Goal: Task Accomplishment & Management: Use online tool/utility

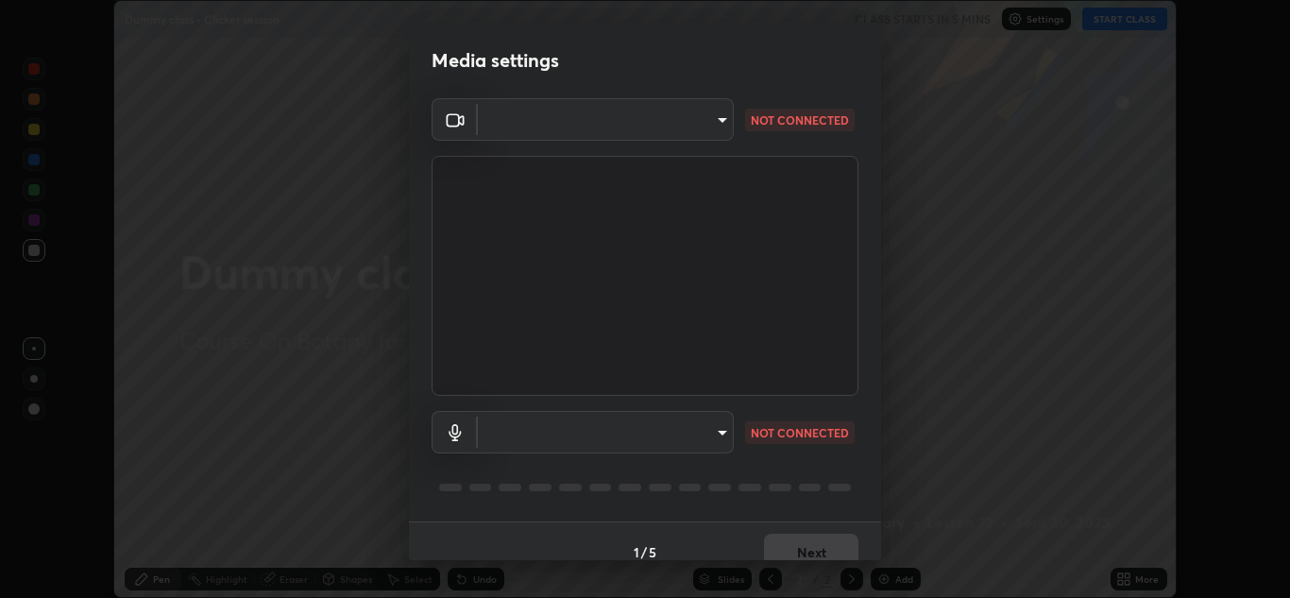
scroll to position [22, 0]
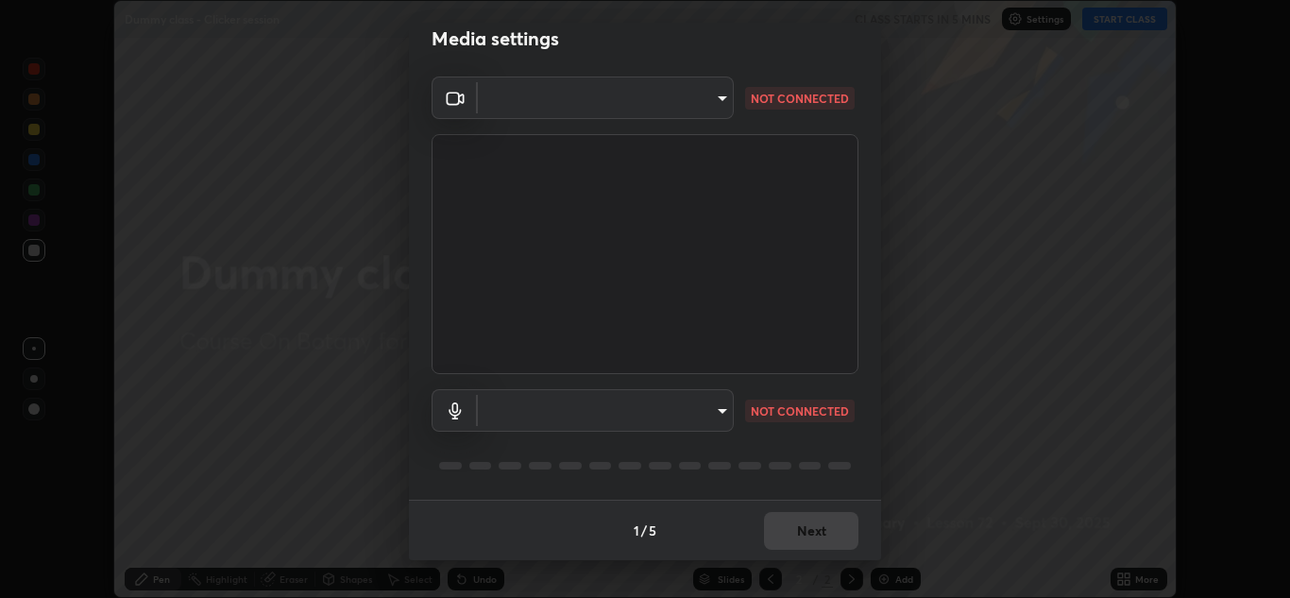
click at [716, 110] on body "Erase all Dummy class - Clicker session CLASS STARTS IN 5 MINS Settings START C…" at bounding box center [645, 299] width 1290 height 598
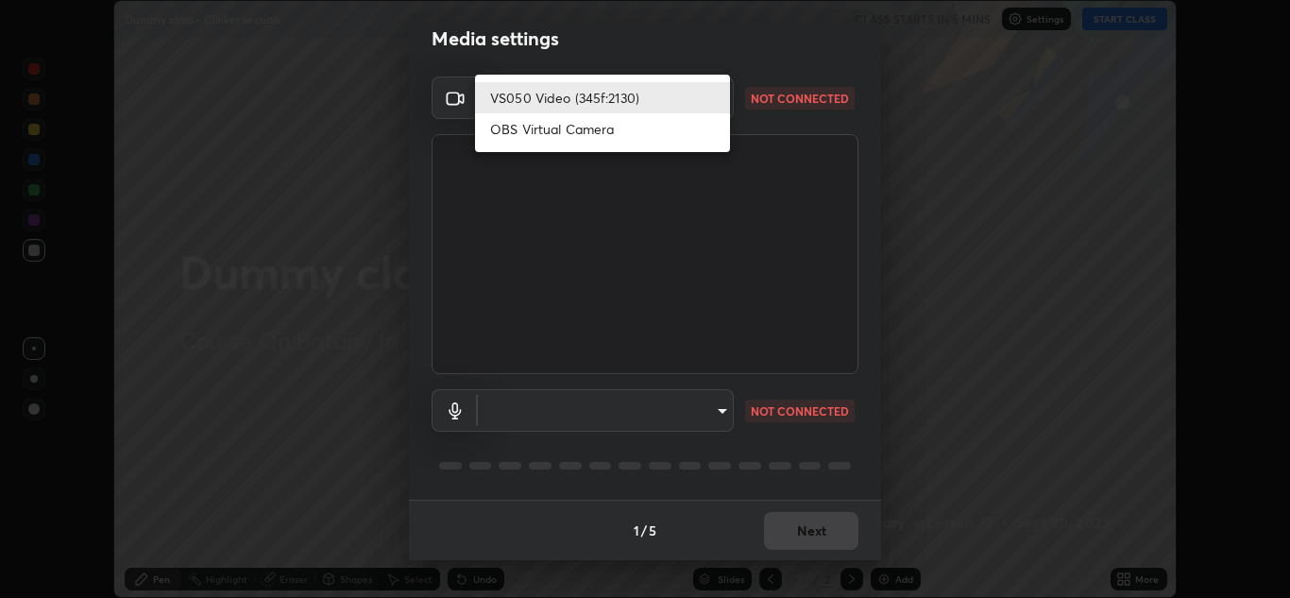
click at [602, 137] on li "OBS Virtual Camera" at bounding box center [602, 128] width 255 height 31
type input "f3ca8e1881cfec19c53f3bd8850fc7ed63bad82f90f3a3929e41f6ebb25c5935"
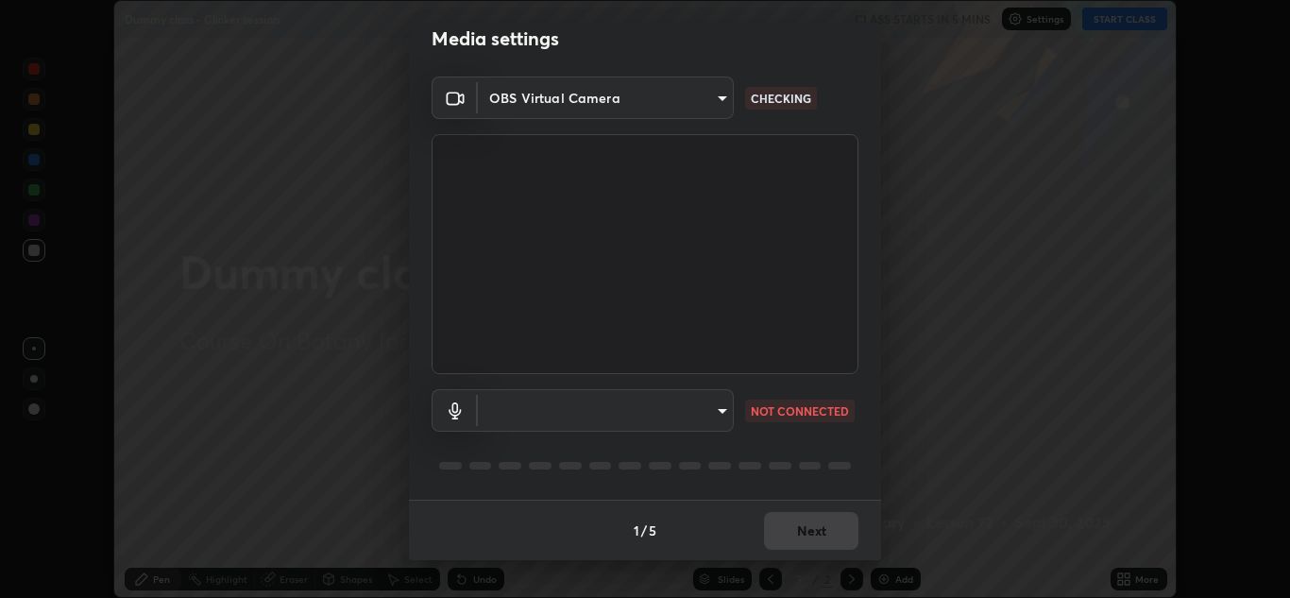
click at [716, 412] on body "Erase all Dummy class - Clicker session CLASS STARTS IN 5 MINS Settings START C…" at bounding box center [645, 299] width 1290 height 598
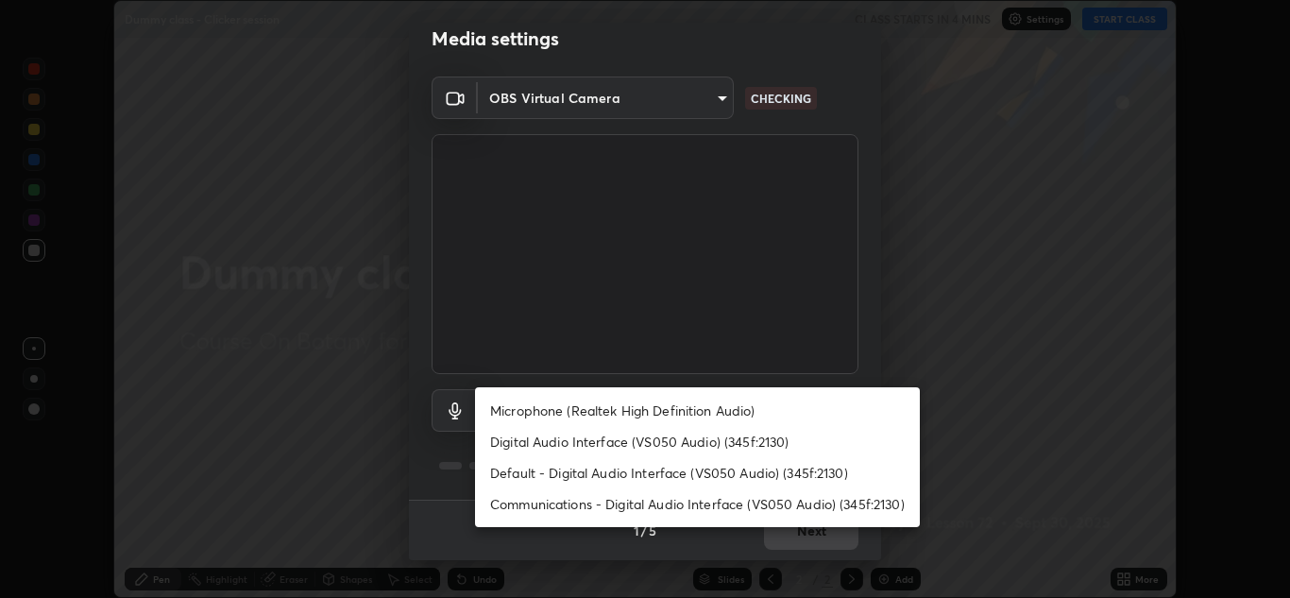
click at [526, 418] on li "Microphone (Realtek High Definition Audio)" at bounding box center [697, 410] width 445 height 31
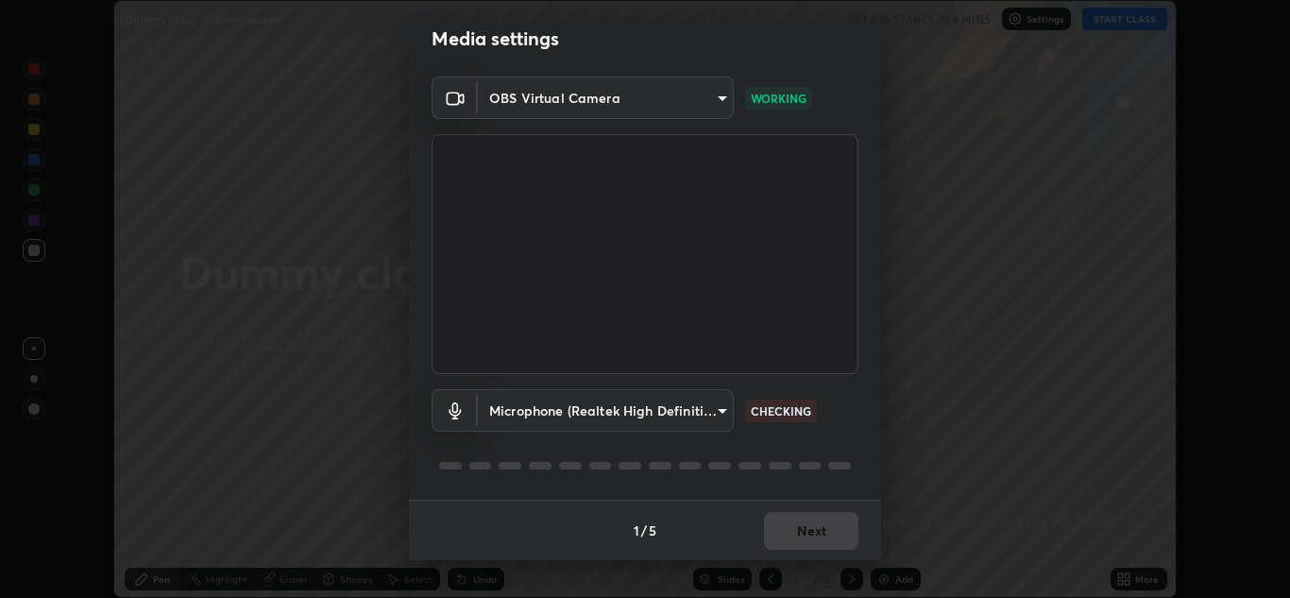
click at [712, 409] on body "Erase all Dummy class - Clicker session CLASS STARTS IN 4 MINS Settings START C…" at bounding box center [645, 299] width 1290 height 598
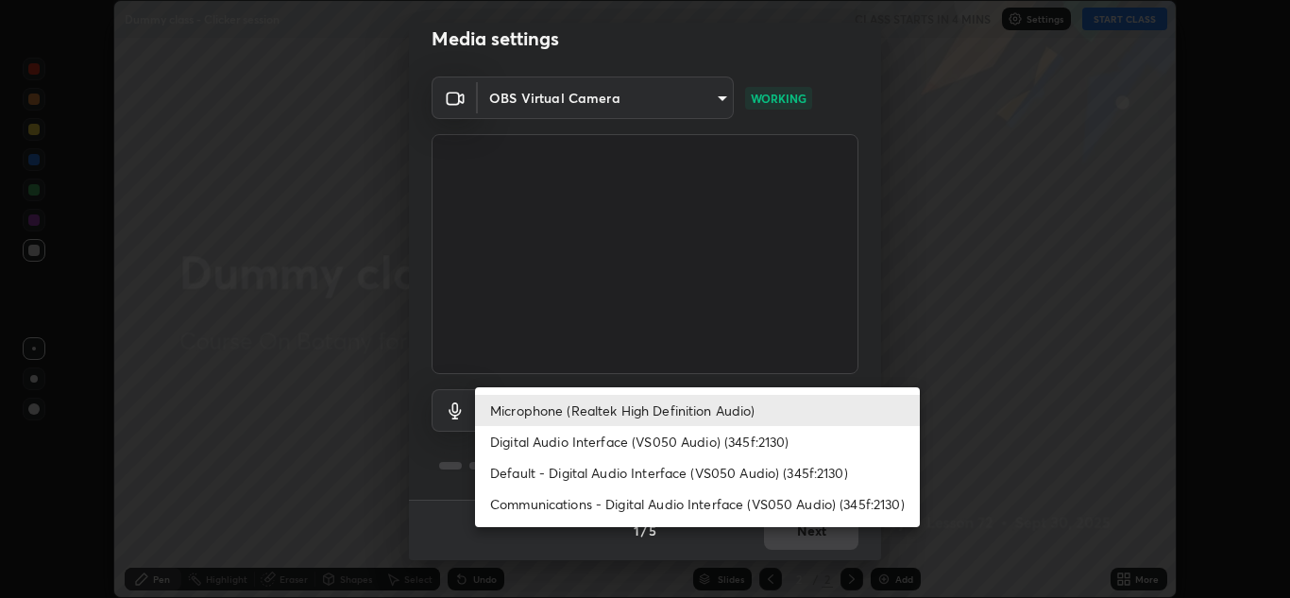
click at [515, 472] on li "Default - Digital Audio Interface (VS050 Audio) (345f:2130)" at bounding box center [697, 472] width 445 height 31
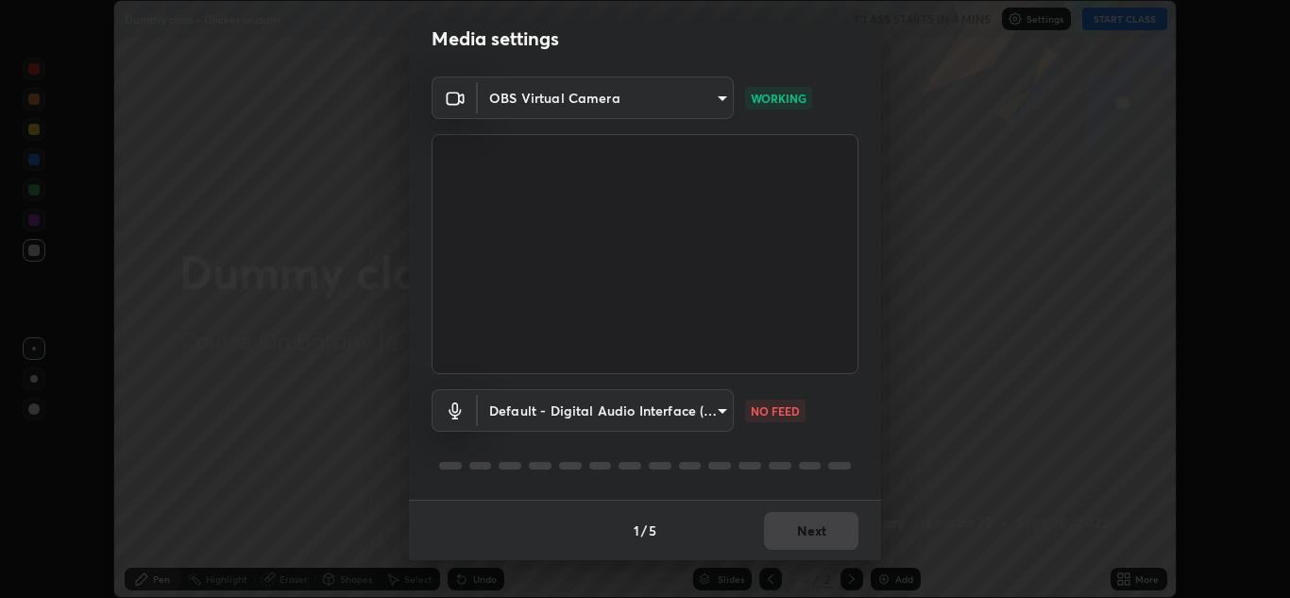
click at [716, 416] on body "Erase all Dummy class - Clicker session CLASS STARTS IN 4 MINS Settings START C…" at bounding box center [645, 299] width 1290 height 598
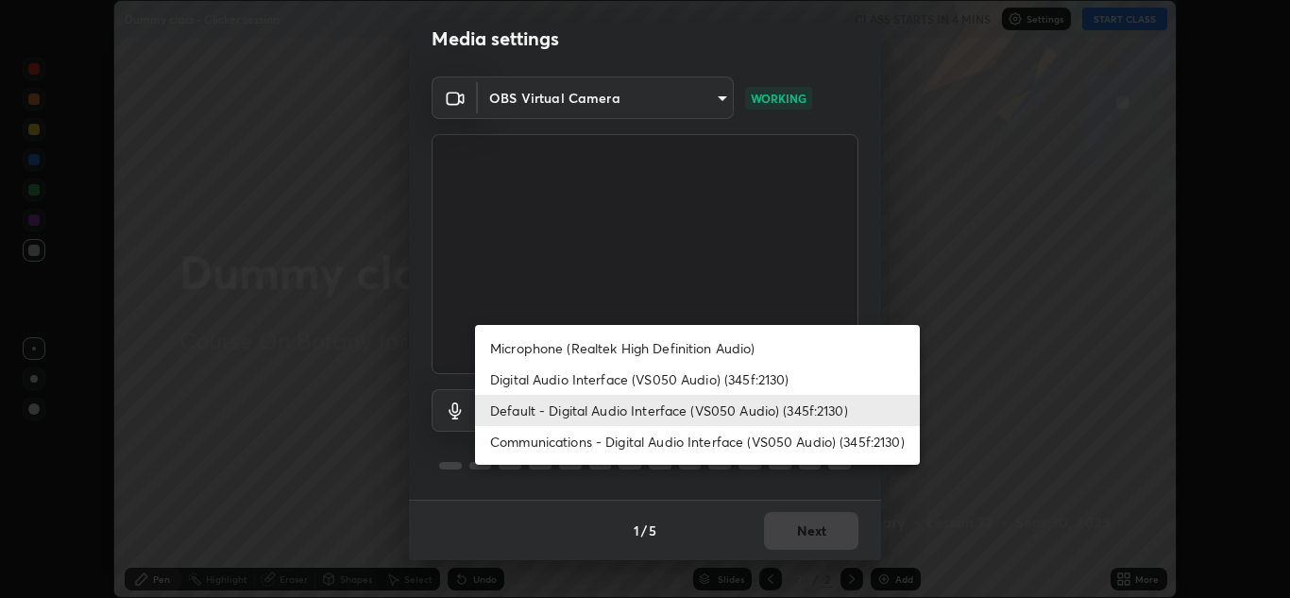
click at [604, 349] on li "Microphone (Realtek High Definition Audio)" at bounding box center [697, 347] width 445 height 31
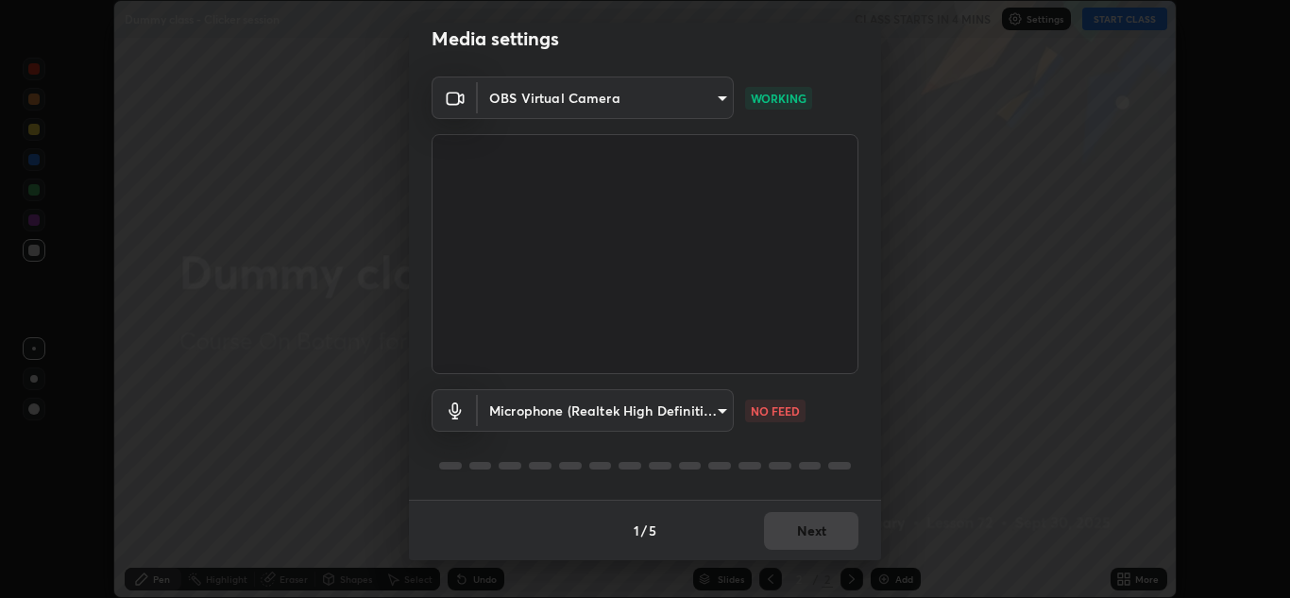
click at [709, 415] on body "Erase all Dummy class - Clicker session CLASS STARTS IN 4 MINS Settings START C…" at bounding box center [645, 299] width 1290 height 598
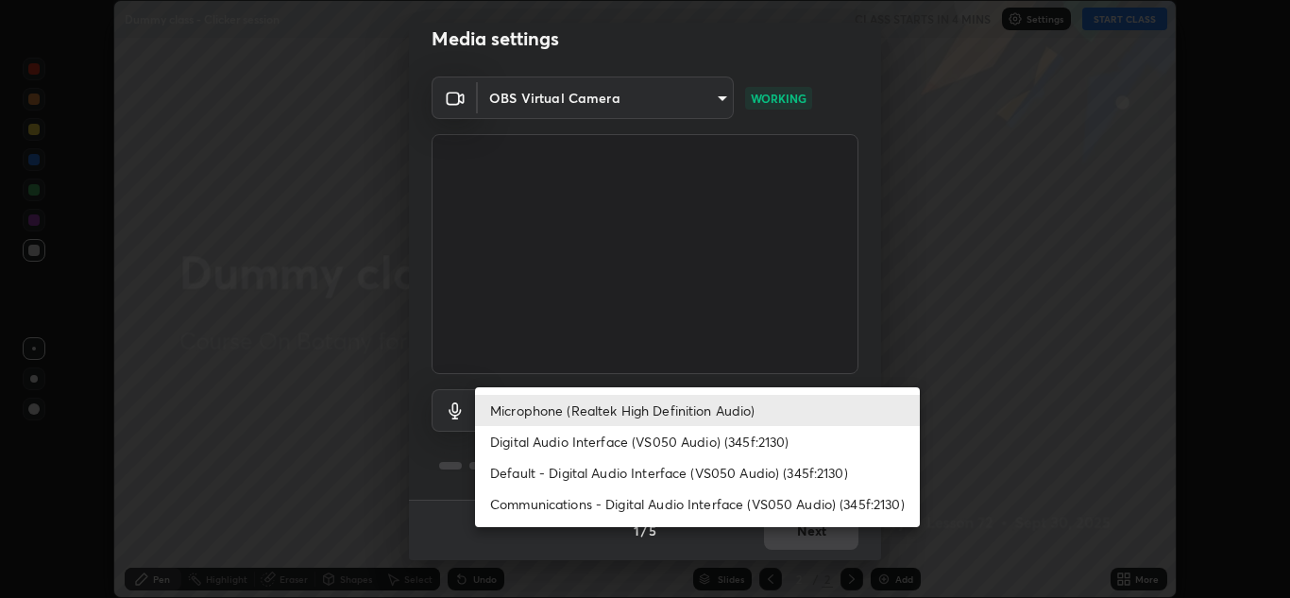
click at [598, 443] on li "Digital Audio Interface (VS050 Audio) (345f:2130)" at bounding box center [697, 441] width 445 height 31
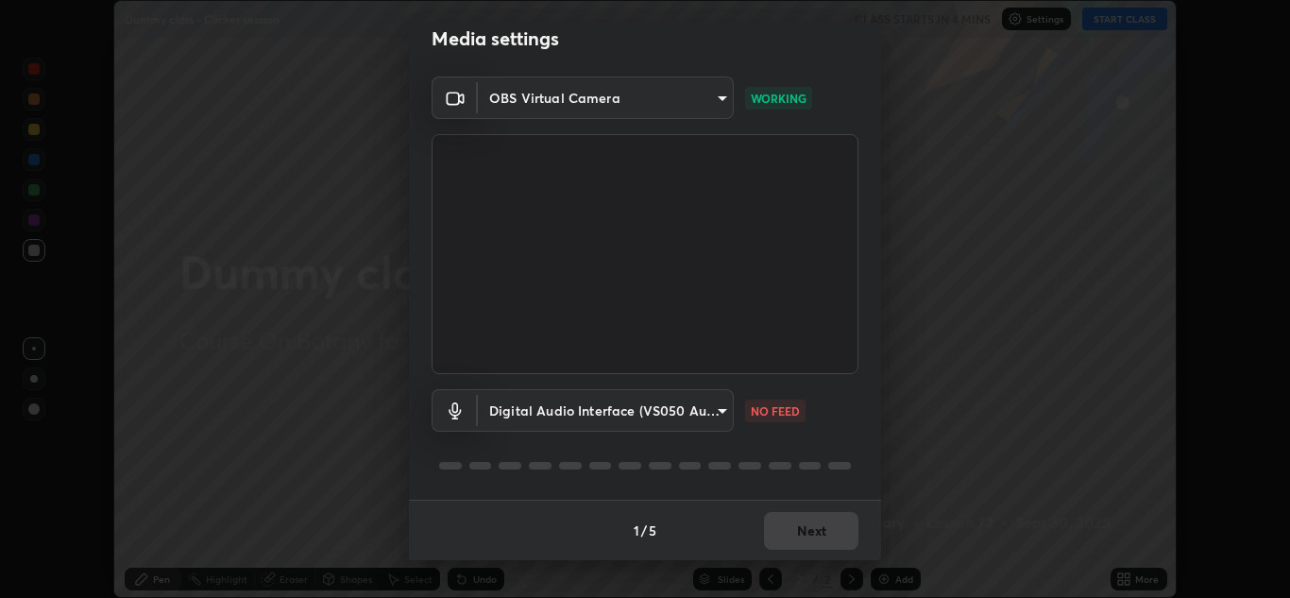
click at [722, 414] on body "Erase all Dummy class - Clicker session CLASS STARTS IN 4 MINS Settings START C…" at bounding box center [645, 299] width 1290 height 598
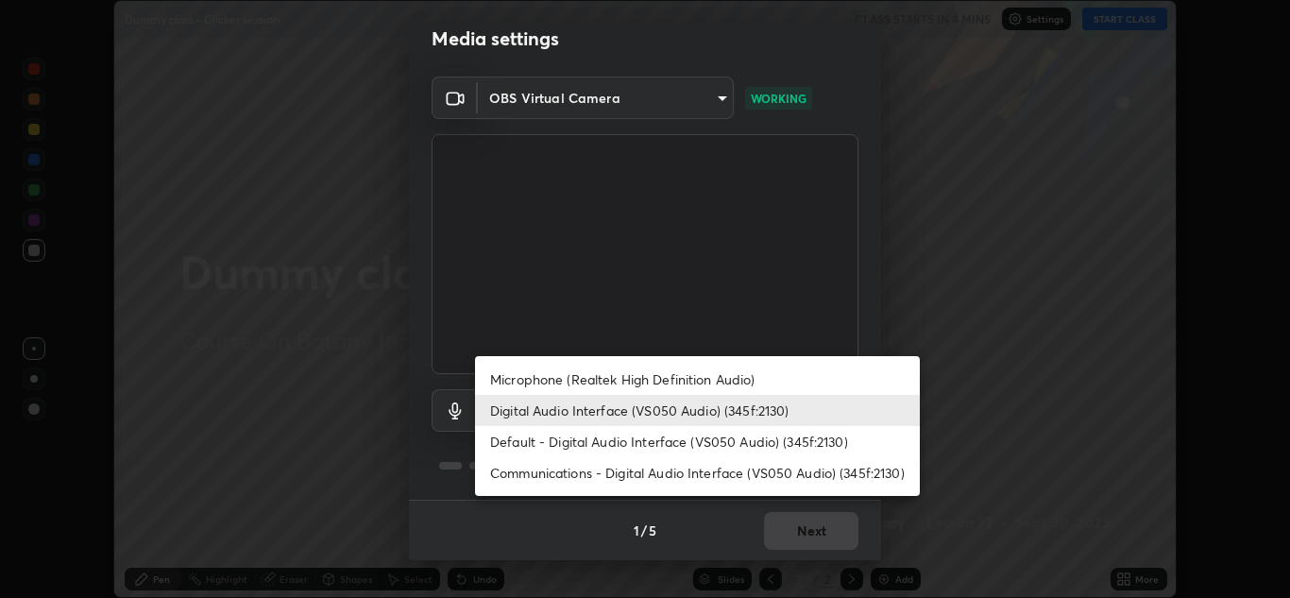
click at [556, 383] on li "Microphone (Realtek High Definition Audio)" at bounding box center [697, 379] width 445 height 31
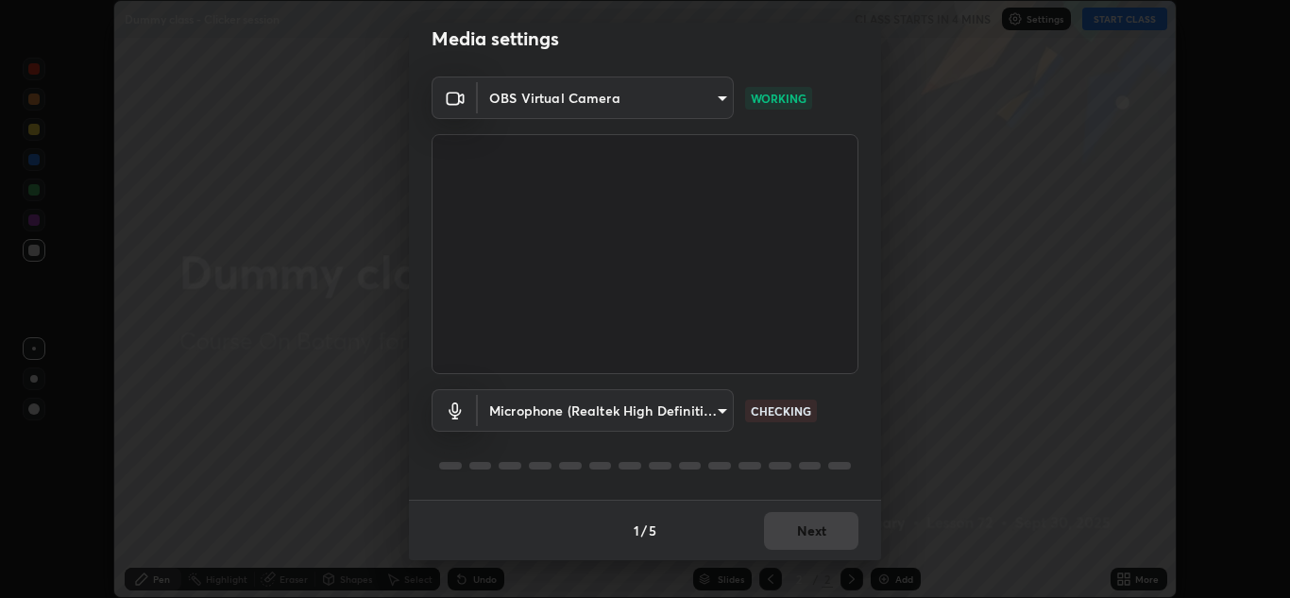
click at [717, 410] on body "Erase all Dummy class - Clicker session CLASS STARTS IN 4 MINS Settings START C…" at bounding box center [645, 299] width 1290 height 598
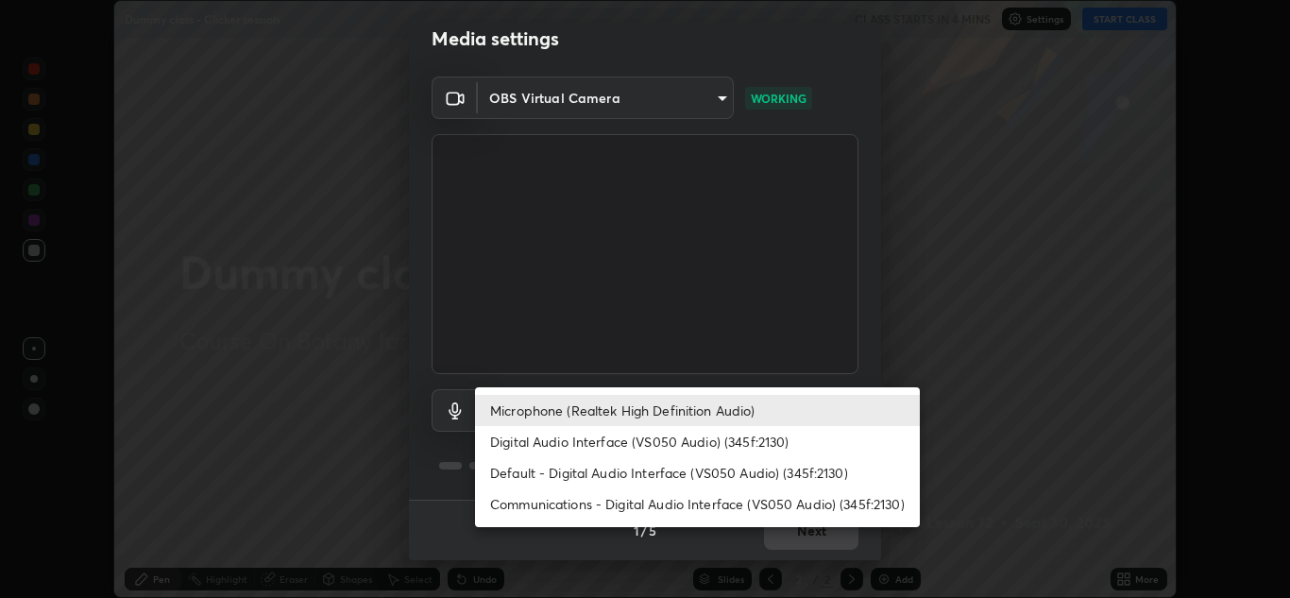
click at [569, 503] on li "Communications - Digital Audio Interface (VS050 Audio) (345f:2130)" at bounding box center [697, 503] width 445 height 31
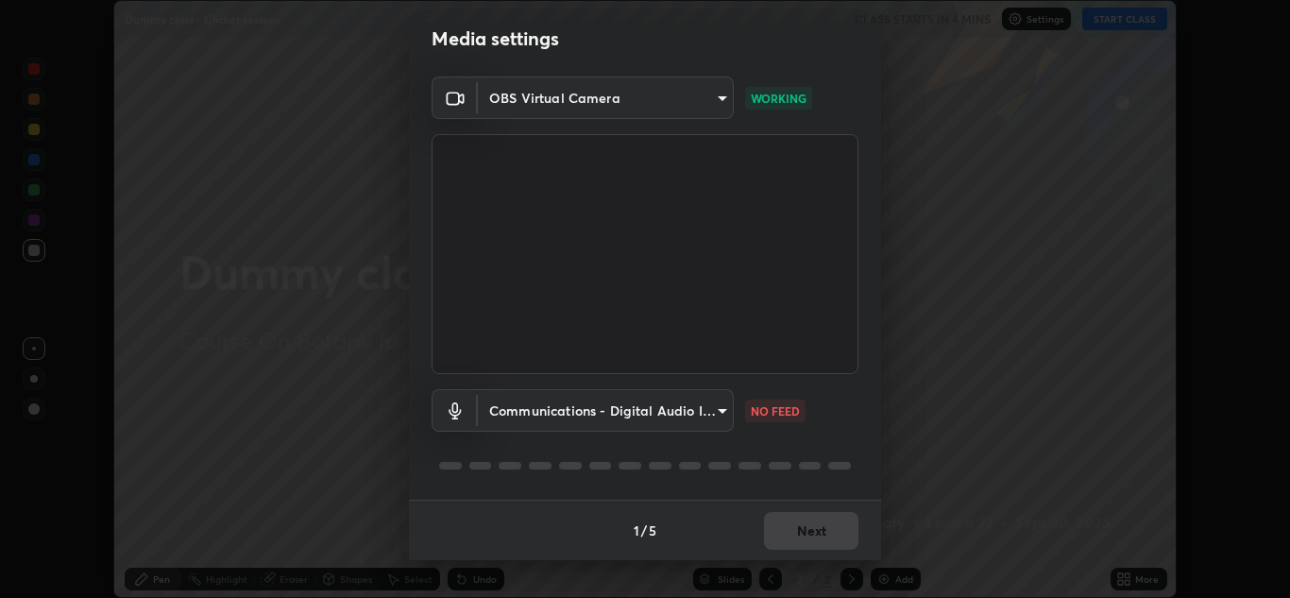
click at [716, 414] on body "Erase all Dummy class - Clicker session CLASS STARTS IN 4 MINS Settings START C…" at bounding box center [645, 299] width 1290 height 598
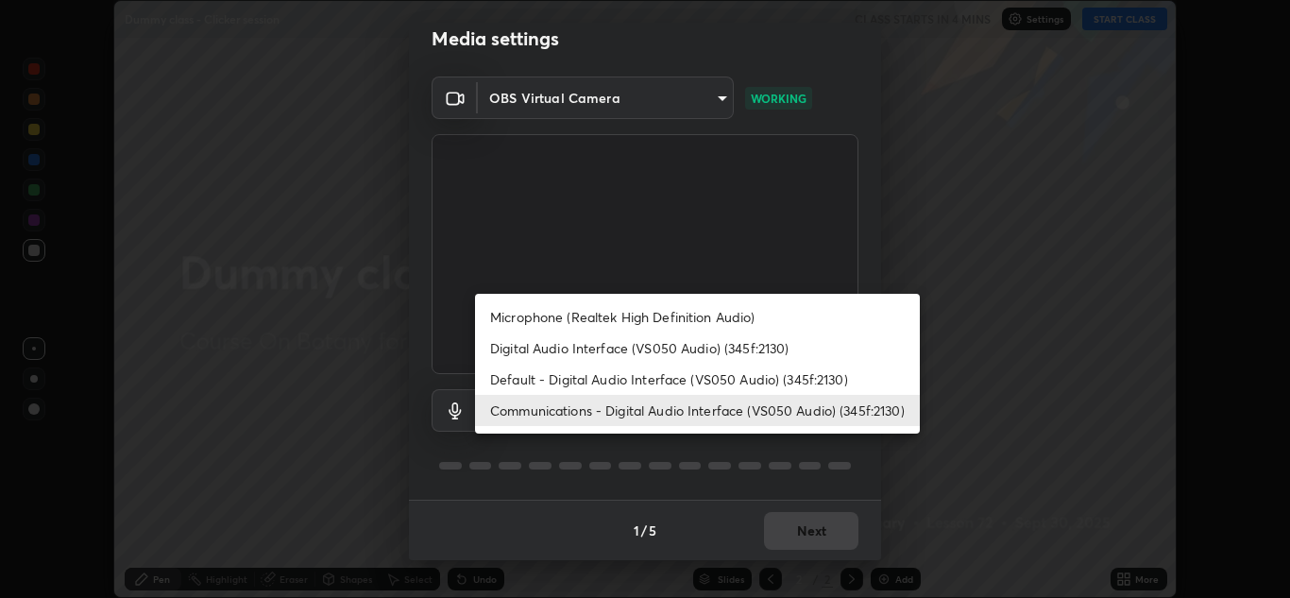
click at [559, 377] on li "Default - Digital Audio Interface (VS050 Audio) (345f:2130)" at bounding box center [697, 379] width 445 height 31
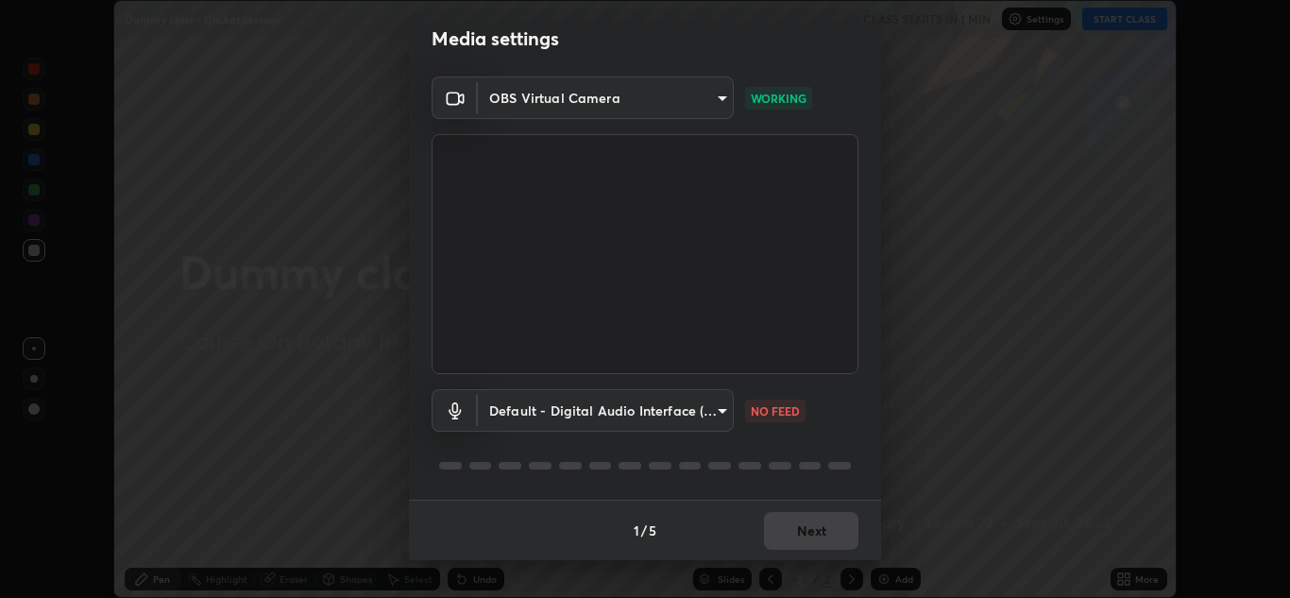
click at [764, 411] on p "NO FEED" at bounding box center [775, 410] width 49 height 17
click at [711, 491] on div "Default - Digital Audio Interface (VS050 Audio) (345f:2130) default NO FEED" at bounding box center [645, 437] width 427 height 126
click at [718, 416] on body "Erase all Dummy class - Clicker session CLASS STARTS IN 1 MIN Settings START CL…" at bounding box center [645, 299] width 1290 height 598
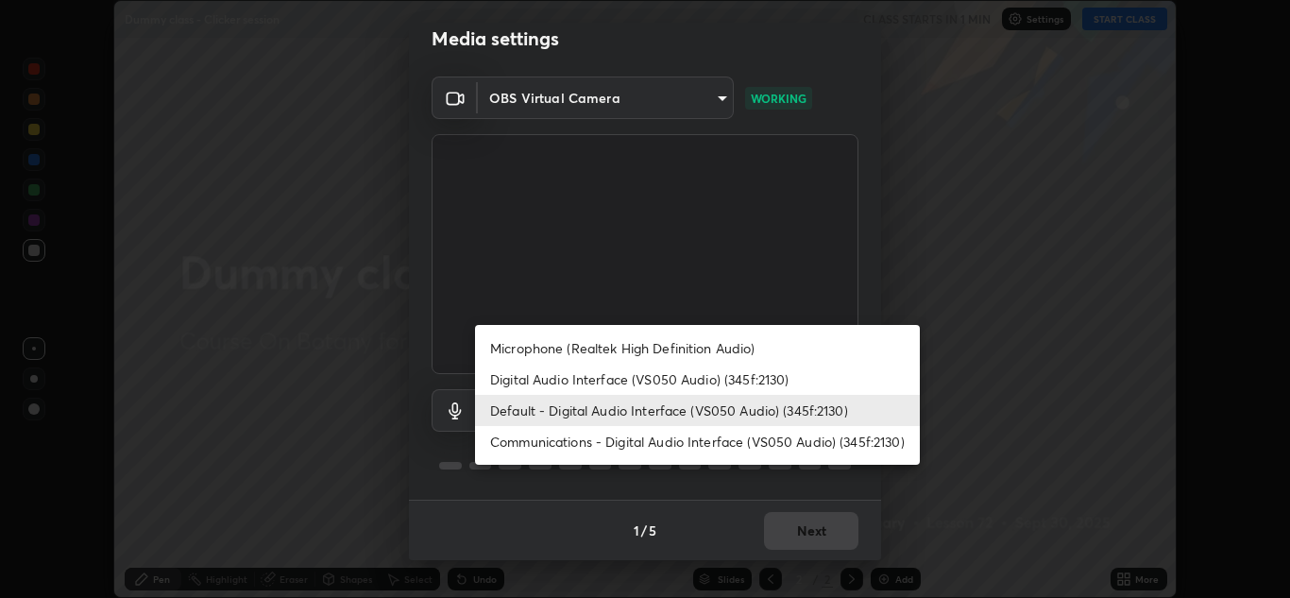
click at [619, 377] on li "Digital Audio Interface (VS050 Audio) (345f:2130)" at bounding box center [697, 379] width 445 height 31
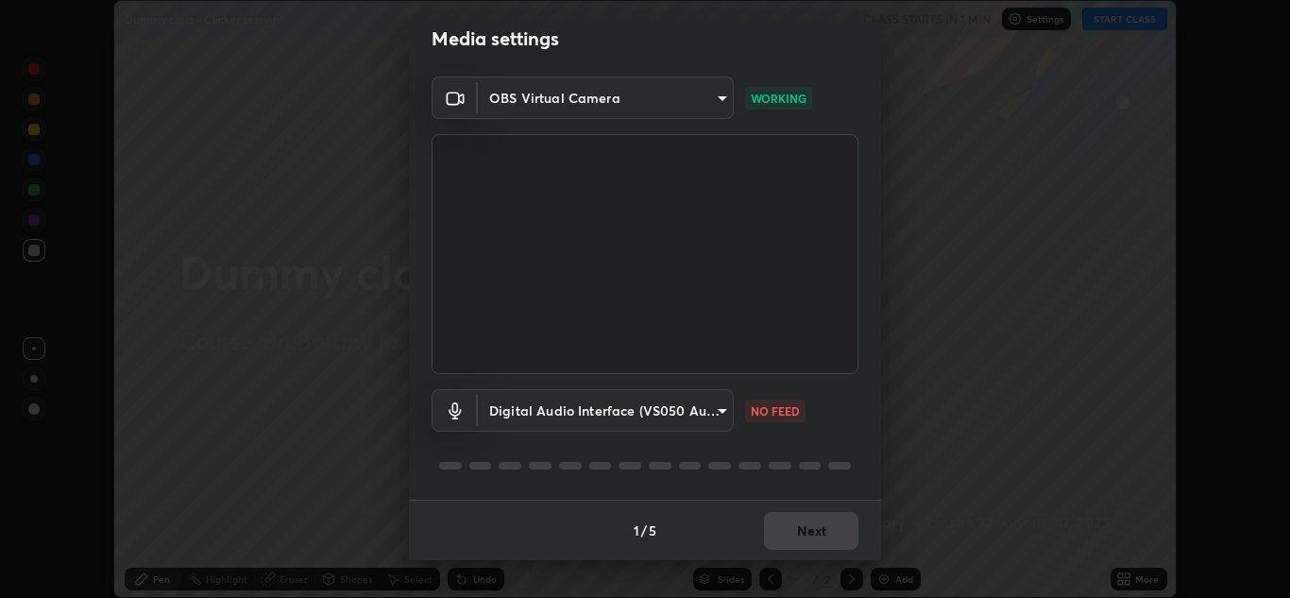
click at [658, 413] on body "Erase all Dummy class - Clicker session CLASS STARTS IN 1 MIN Settings START CL…" at bounding box center [645, 299] width 1290 height 598
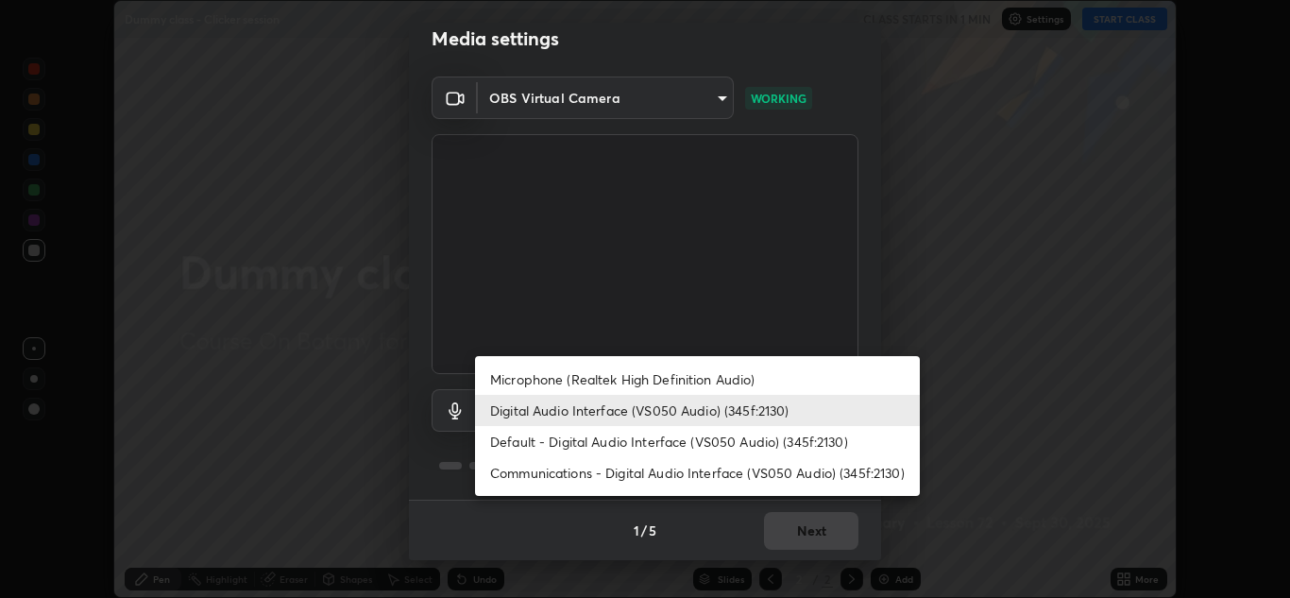
click at [634, 441] on li "Default - Digital Audio Interface (VS050 Audio) (345f:2130)" at bounding box center [697, 441] width 445 height 31
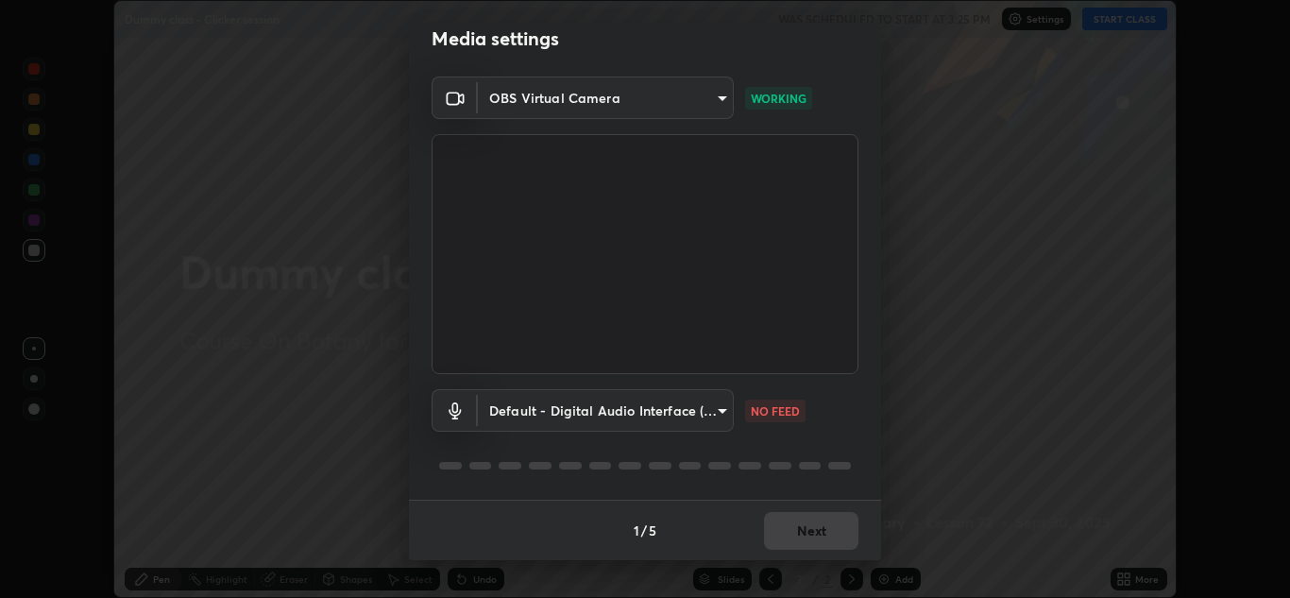
click at [712, 414] on body "Erase all Dummy class - Clicker session WAS SCHEDULED TO START AT 3:25 PM Setti…" at bounding box center [645, 299] width 1290 height 598
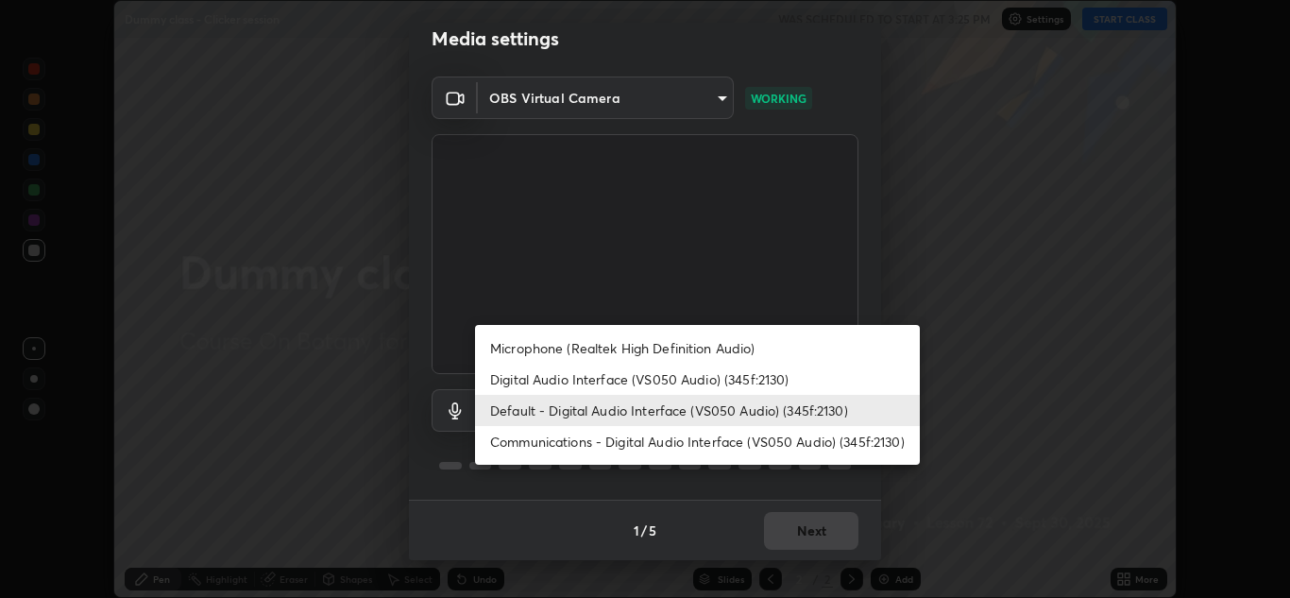
click at [640, 408] on li "Default - Digital Audio Interface (VS050 Audio) (345f:2130)" at bounding box center [697, 410] width 445 height 31
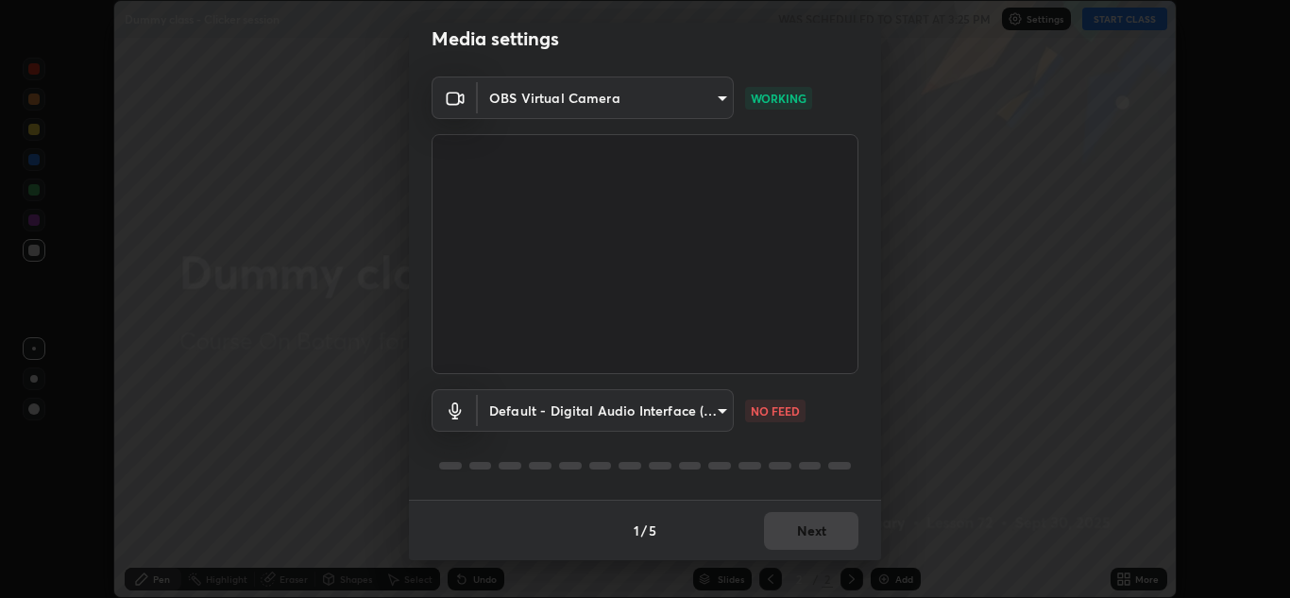
click at [695, 417] on body "Erase all Dummy class - Clicker session WAS SCHEDULED TO START AT 3:25 PM Setti…" at bounding box center [645, 299] width 1290 height 598
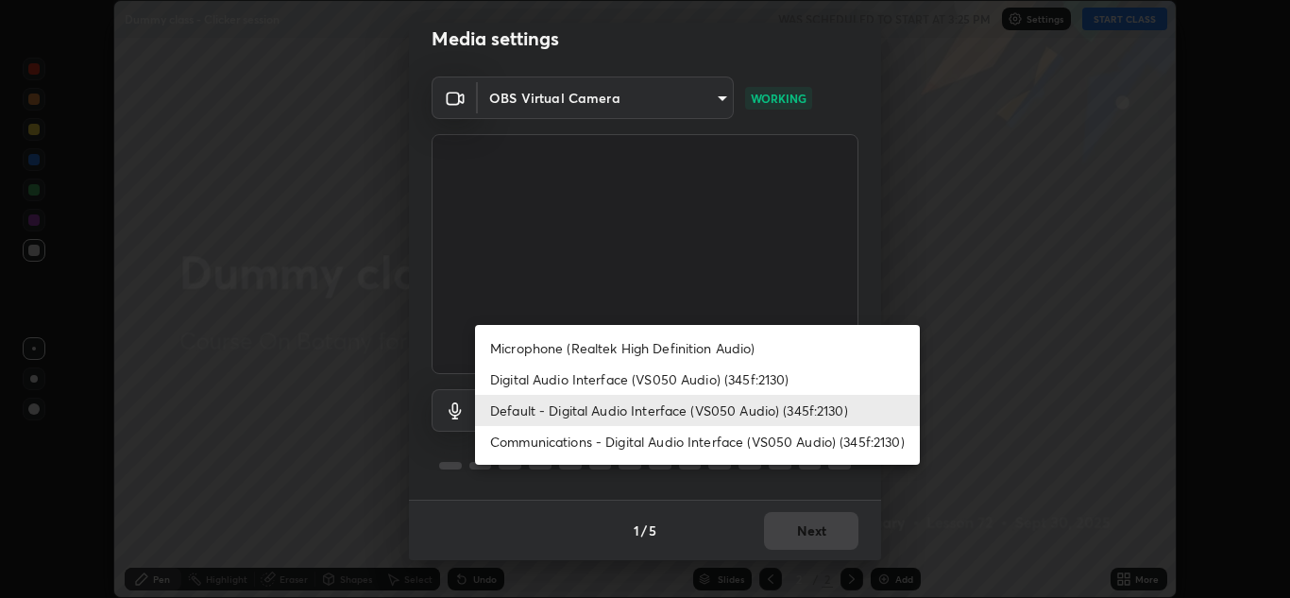
click at [631, 387] on li "Digital Audio Interface (VS050 Audio) (345f:2130)" at bounding box center [697, 379] width 445 height 31
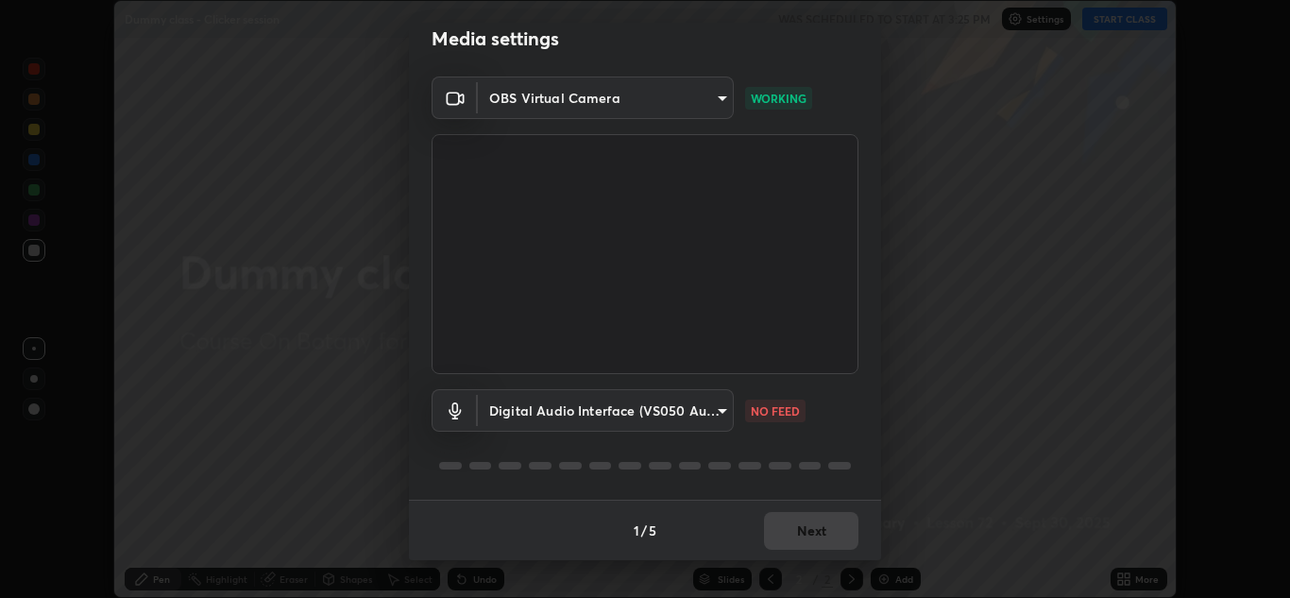
click at [648, 416] on body "Erase all Dummy class - Clicker session WAS SCHEDULED TO START AT 3:25 PM Setti…" at bounding box center [645, 299] width 1290 height 598
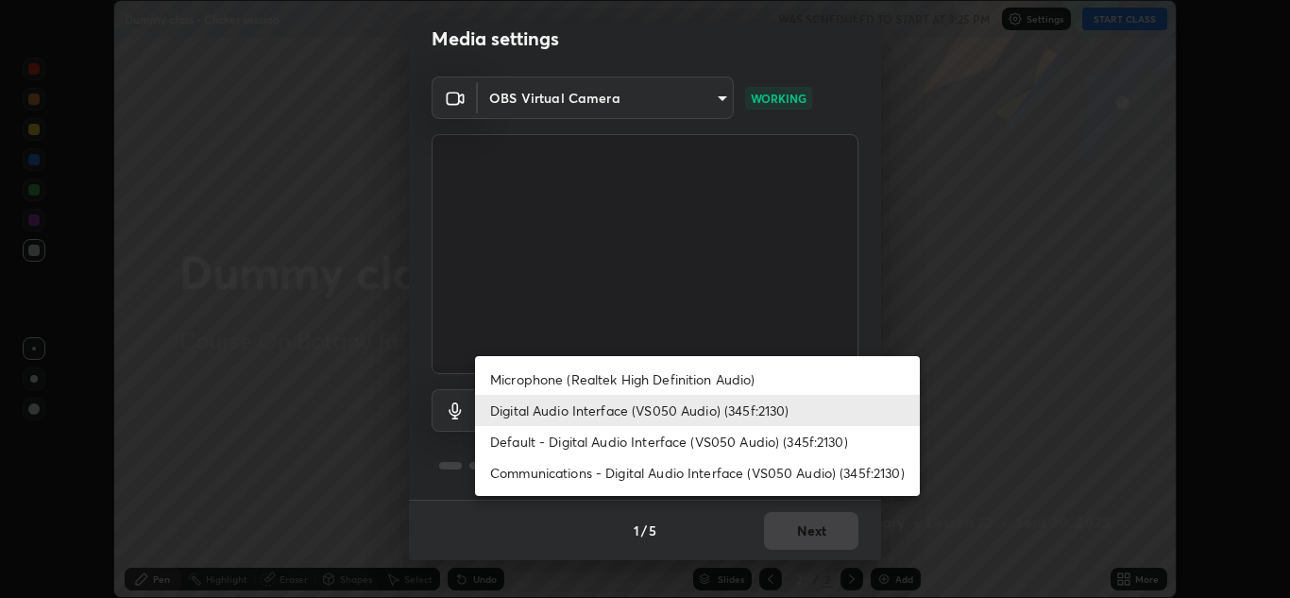
click at [630, 438] on li "Default - Digital Audio Interface (VS050 Audio) (345f:2130)" at bounding box center [697, 441] width 445 height 31
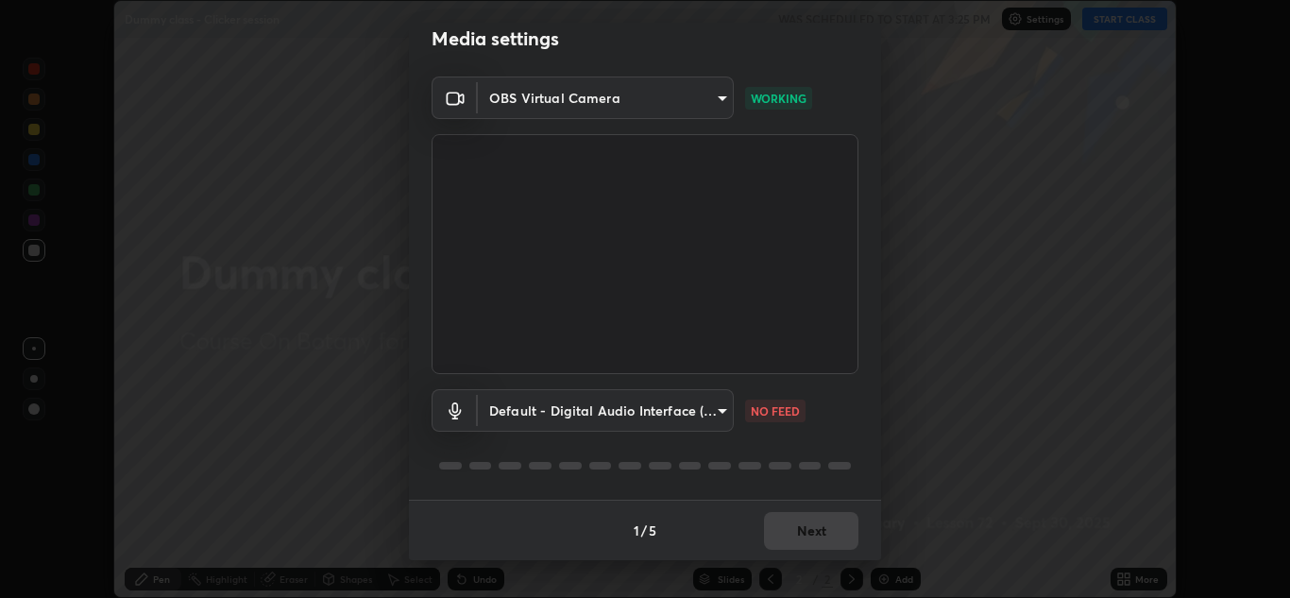
click at [714, 417] on body "Erase all Dummy class - Clicker session WAS SCHEDULED TO START AT 3:25 PM Setti…" at bounding box center [645, 299] width 1290 height 598
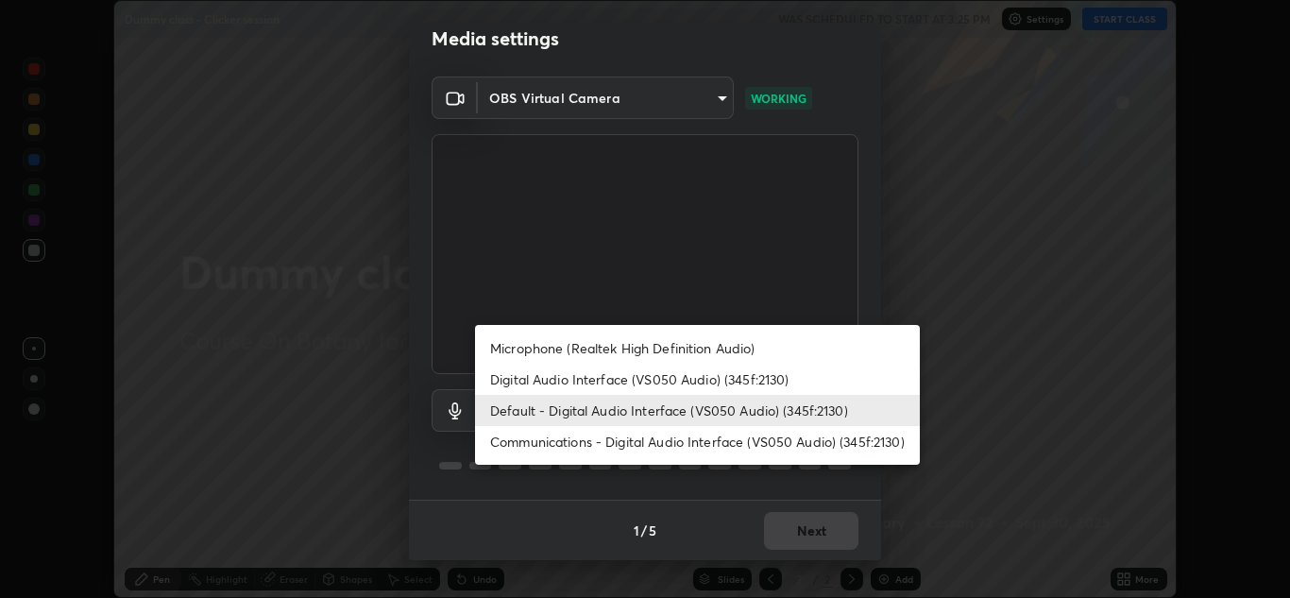
click at [588, 479] on div at bounding box center [645, 299] width 1290 height 598
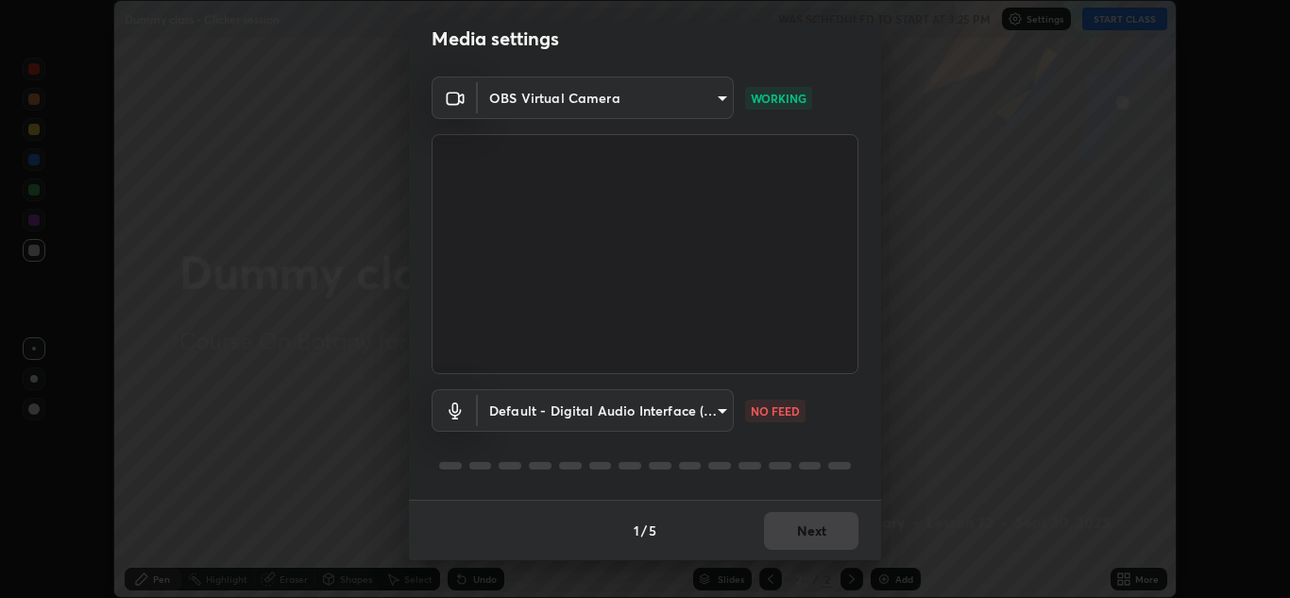
click at [635, 417] on body "Erase all Dummy class - Clicker session WAS SCHEDULED TO START AT 3:25 PM Setti…" at bounding box center [645, 299] width 1290 height 598
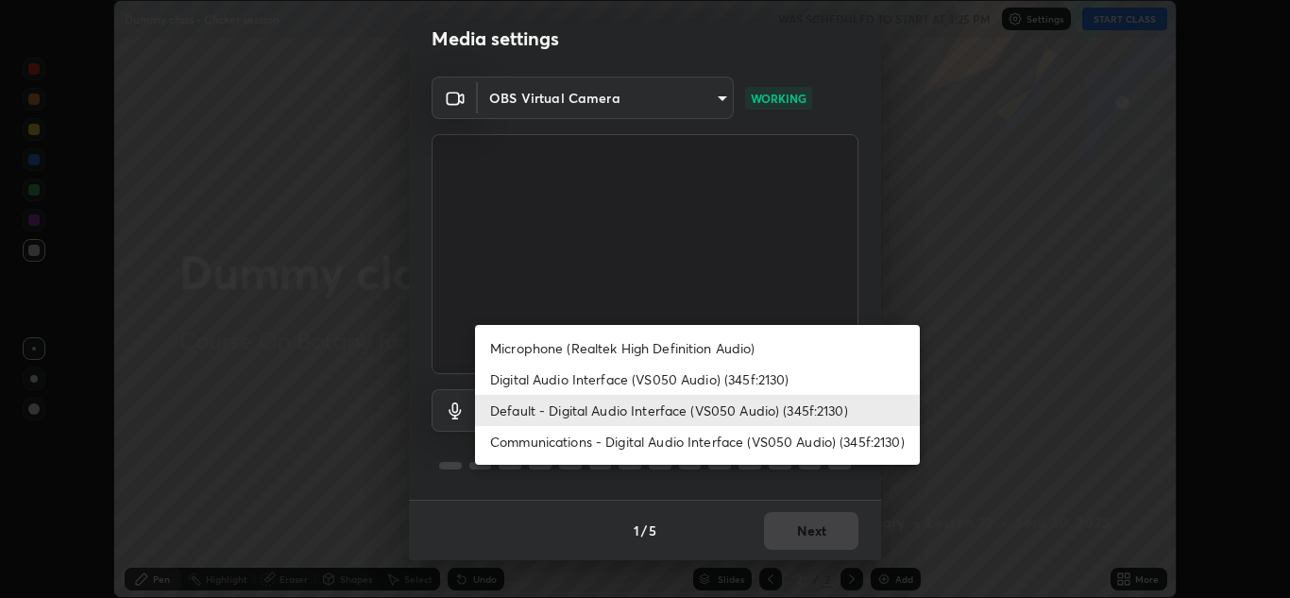
click at [604, 381] on li "Digital Audio Interface (VS050 Audio) (345f:2130)" at bounding box center [697, 379] width 445 height 31
type input "d406ba42a3c15c3c1ebe9dcdbb365d38c7bb9d6d94b6cbb365ae68b20999084d"
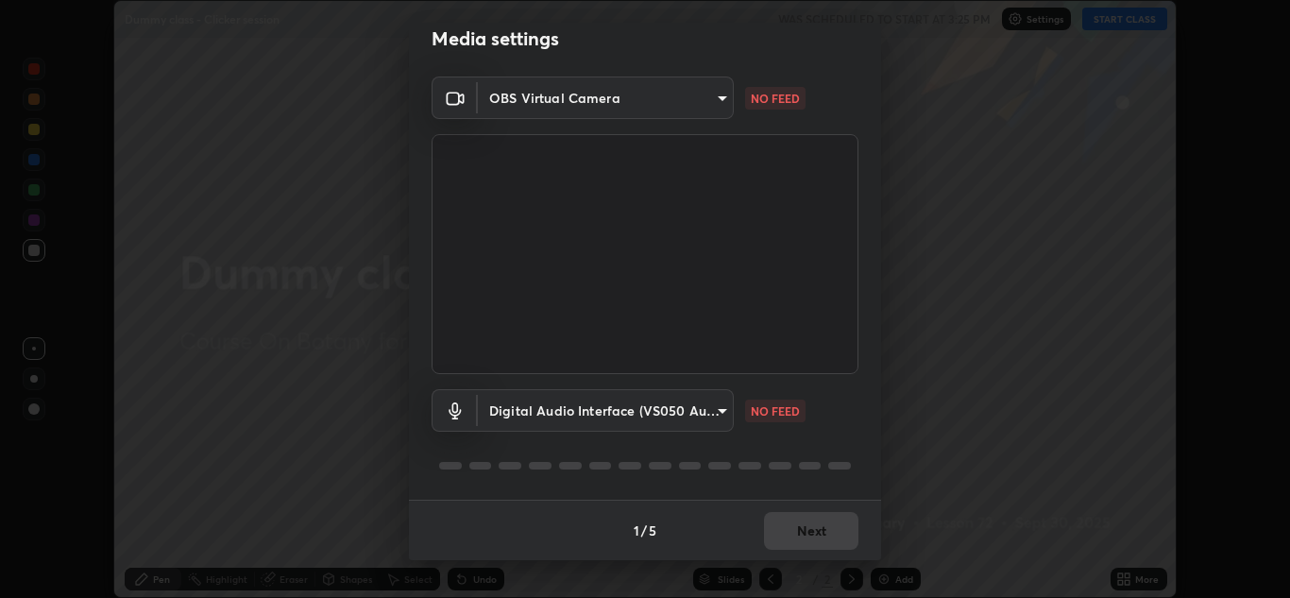
click at [712, 100] on body "Erase all Dummy class - Clicker session WAS SCHEDULED TO START AT 3:25 PM Setti…" at bounding box center [645, 299] width 1290 height 598
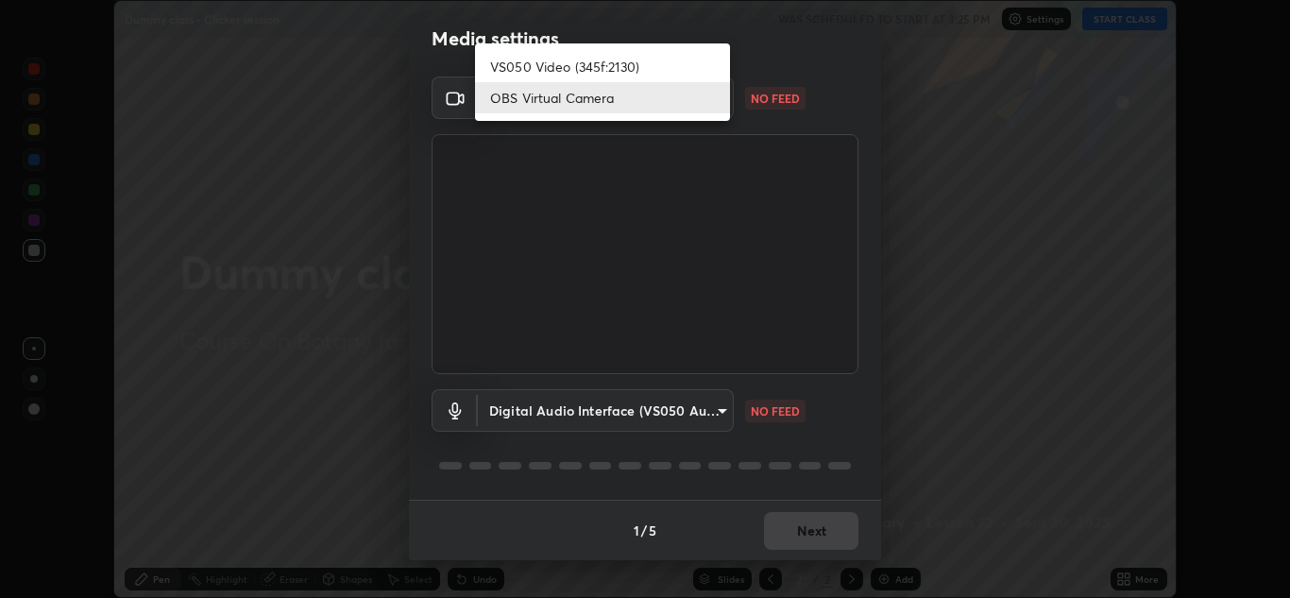
click at [777, 98] on div at bounding box center [645, 299] width 1290 height 598
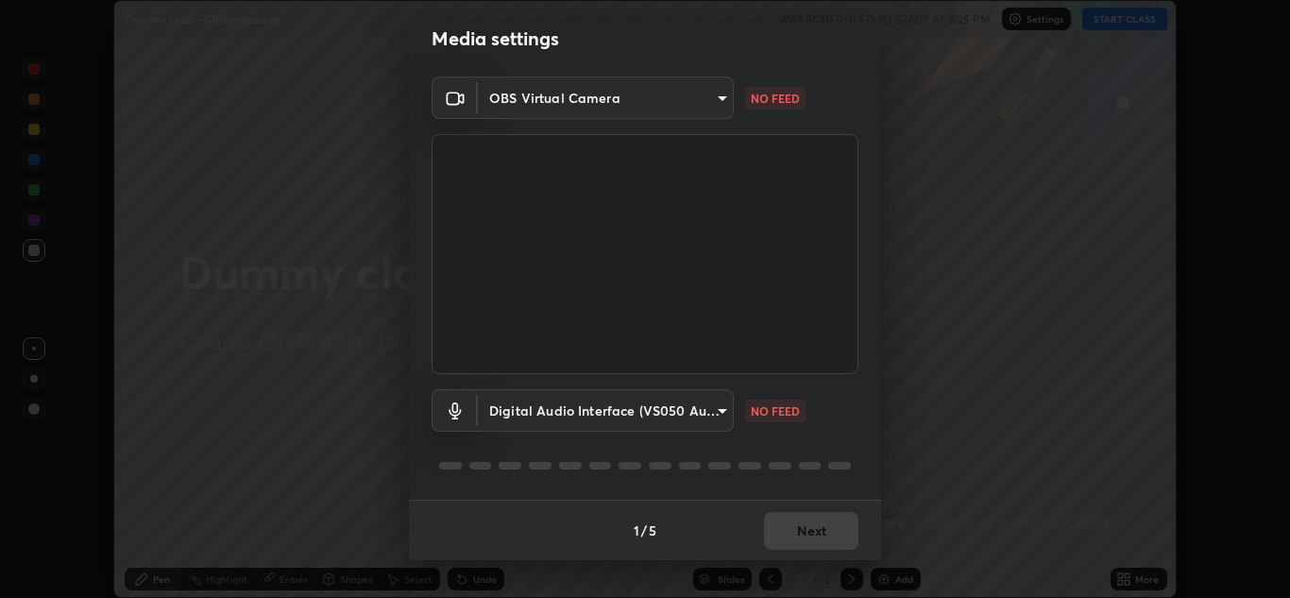
click at [703, 101] on body "Erase all Dummy class - Clicker session WAS SCHEDULED TO START AT 3:25 PM Setti…" at bounding box center [645, 299] width 1290 height 598
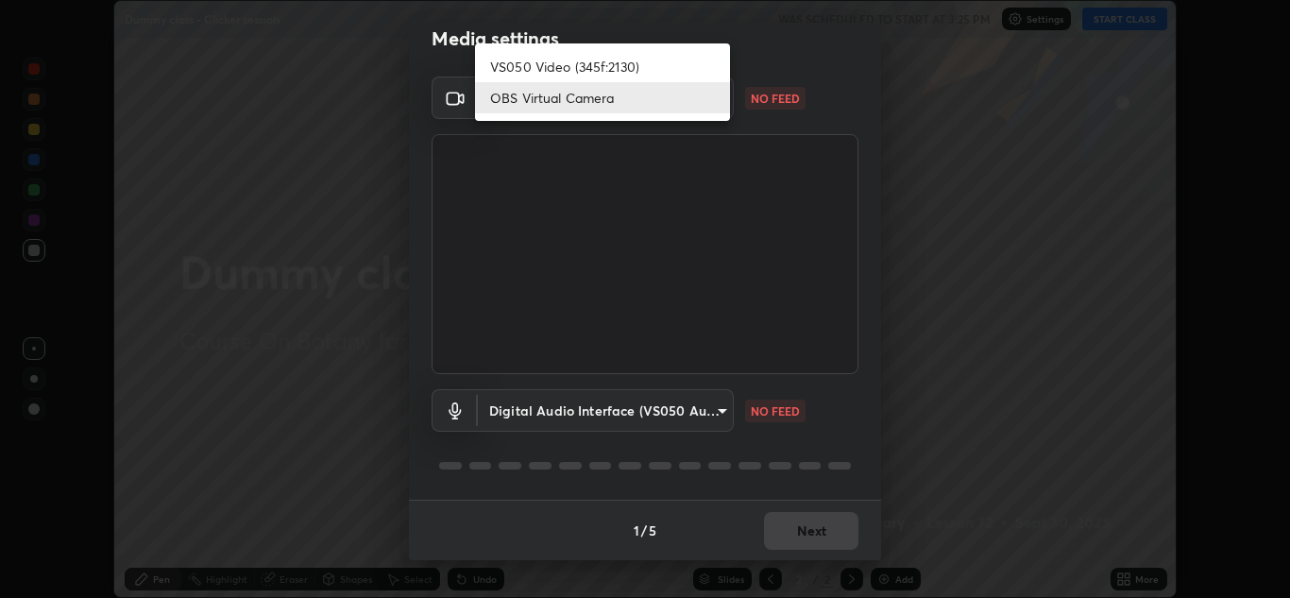
click at [663, 99] on li "OBS Virtual Camera" at bounding box center [602, 97] width 255 height 31
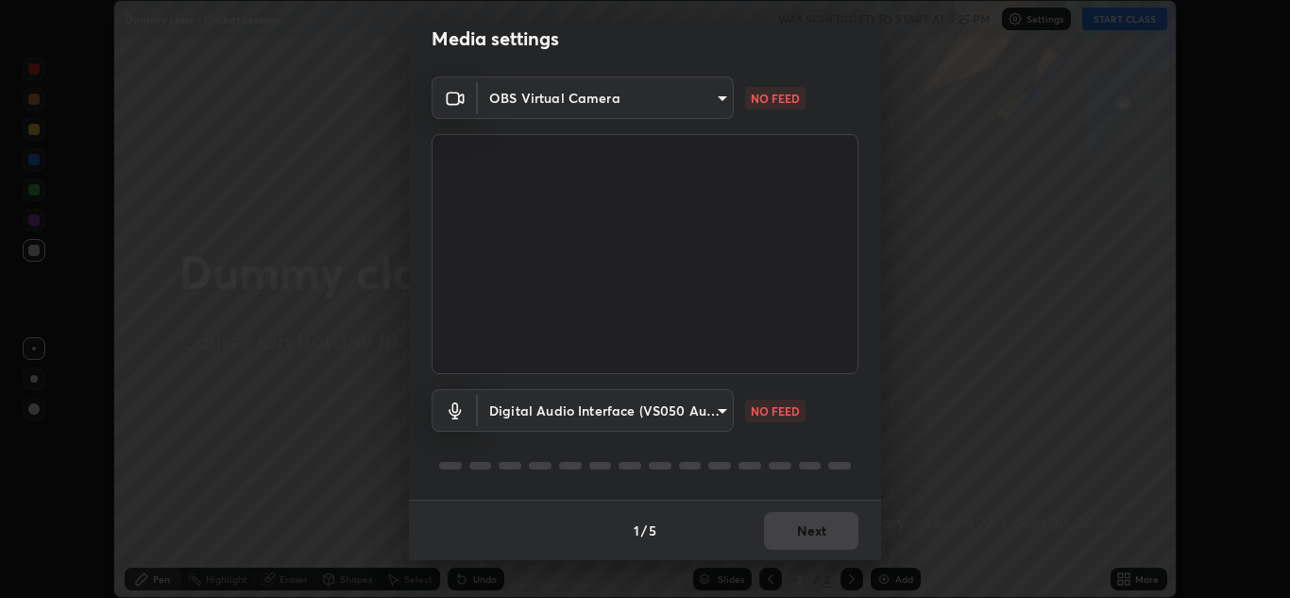
click at [681, 98] on body "Erase all Dummy class - Clicker session WAS SCHEDULED TO START AT 3:25 PM Setti…" at bounding box center [645, 299] width 1290 height 598
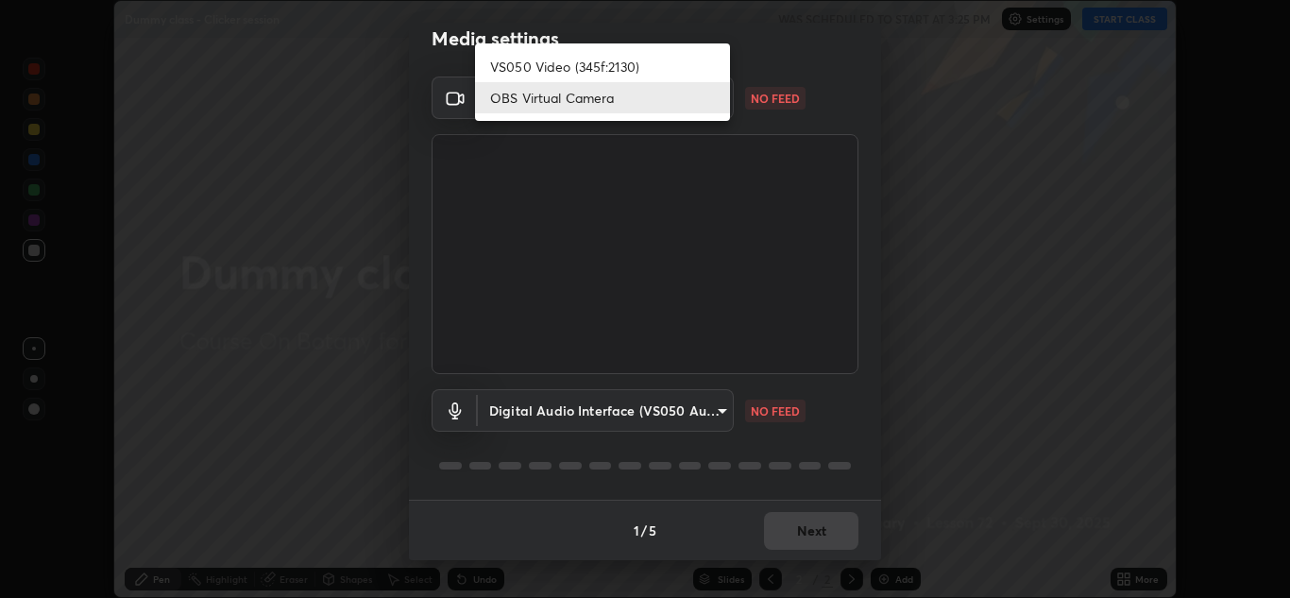
click at [696, 66] on li "VS050 Video (345f:2130)" at bounding box center [602, 66] width 255 height 31
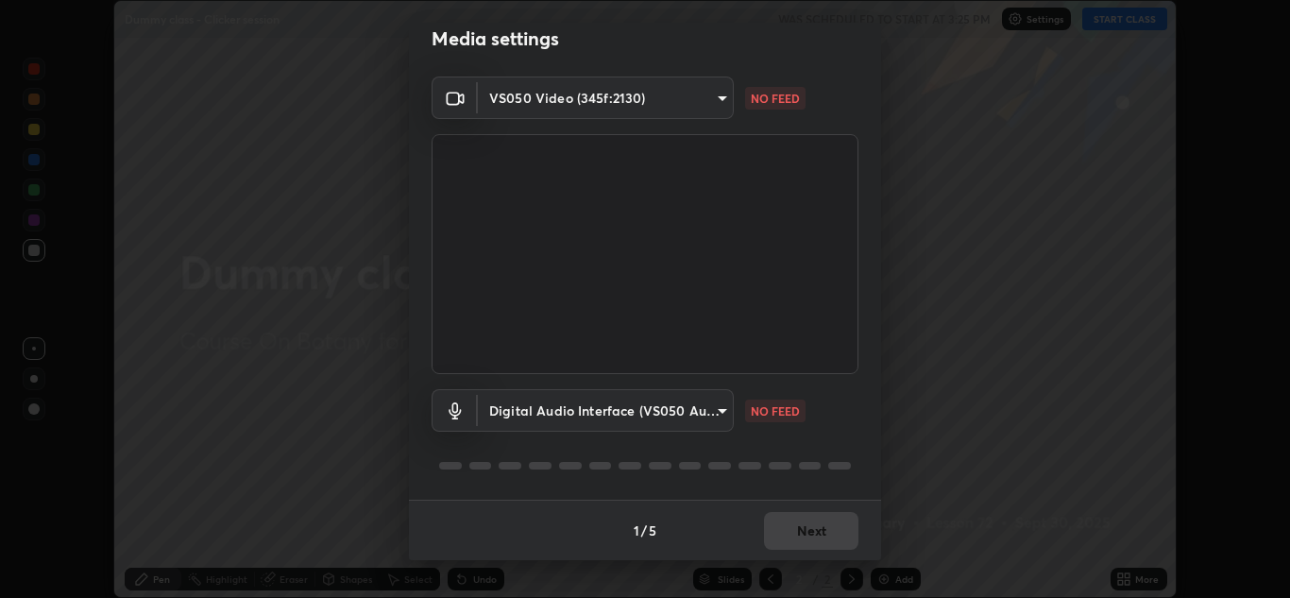
click at [697, 99] on body "Erase all Dummy class - Clicker session WAS SCHEDULED TO START AT 3:25 PM Setti…" at bounding box center [645, 299] width 1290 height 598
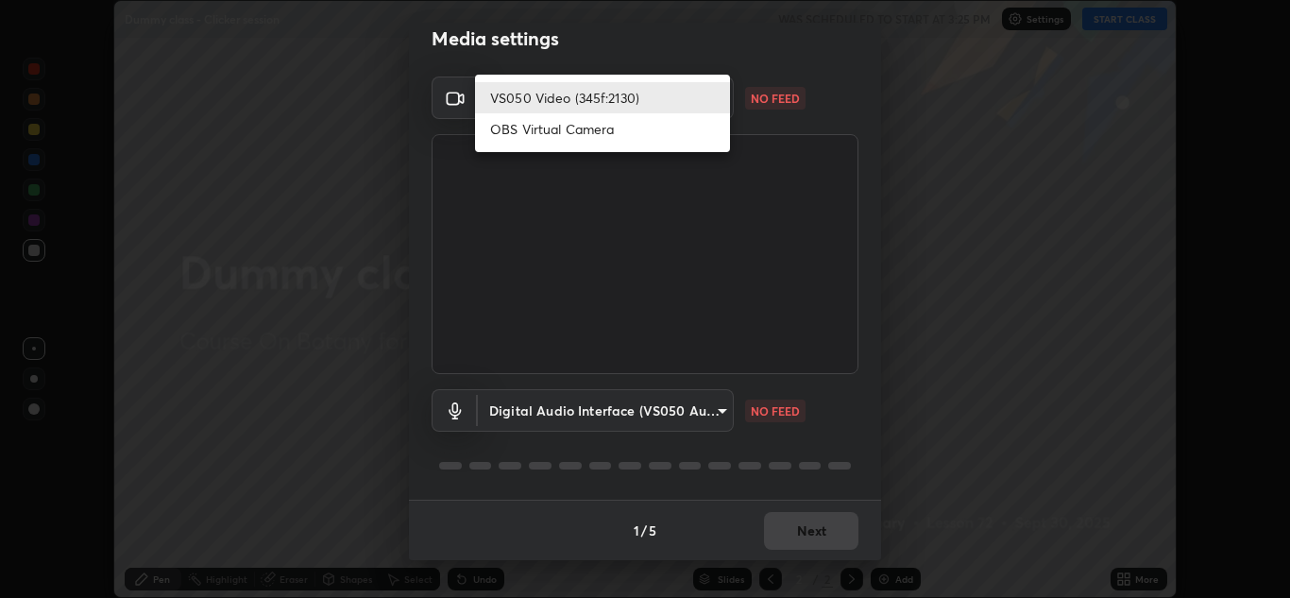
click at [667, 142] on li "OBS Virtual Camera" at bounding box center [602, 128] width 255 height 31
type input "f3ca8e1881cfec19c53f3bd8850fc7ed63bad82f90f3a3929e41f6ebb25c5935"
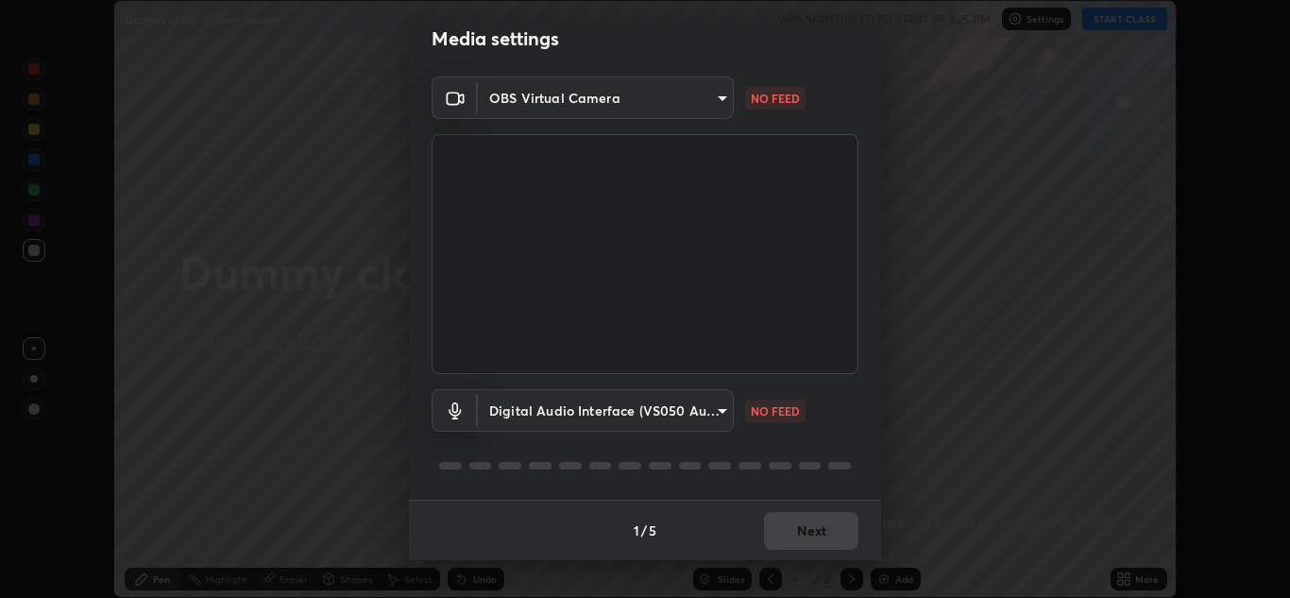
click at [709, 412] on body "Erase all Dummy class - Clicker session WAS SCHEDULED TO START AT 3:25 PM Setti…" at bounding box center [645, 299] width 1290 height 598
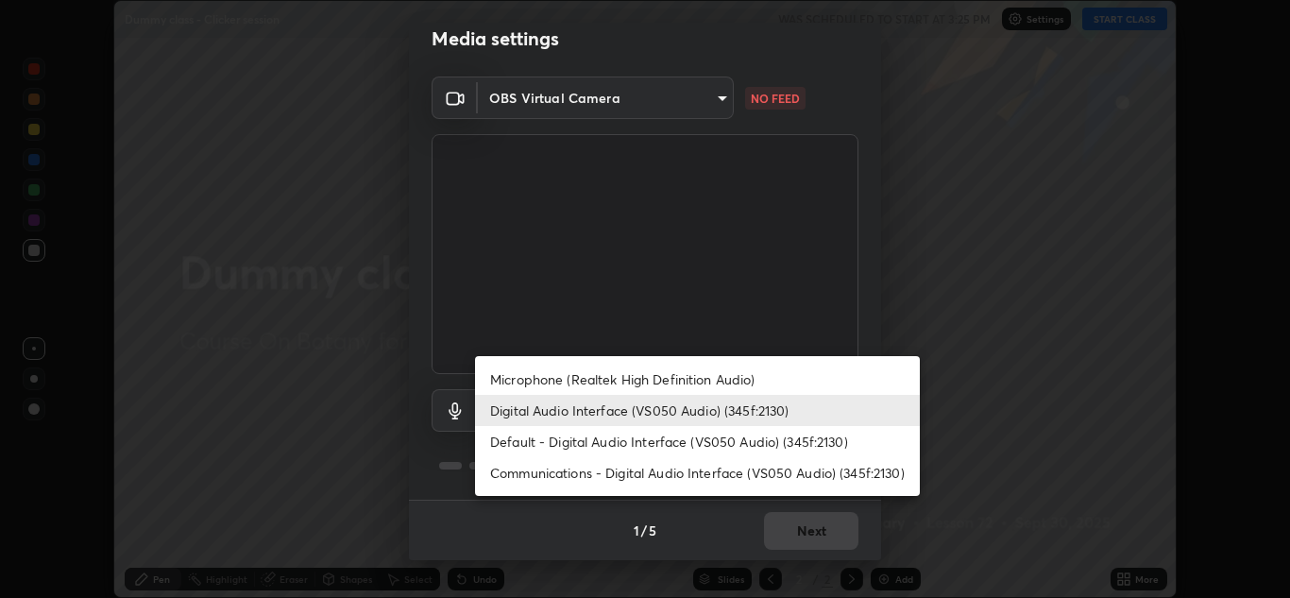
click at [700, 374] on li "Microphone (Realtek High Definition Audio)" at bounding box center [697, 379] width 445 height 31
type input "636819b6687a90f8a23ad2052de967774623ea88269c7b13c9e76d3be21042fa"
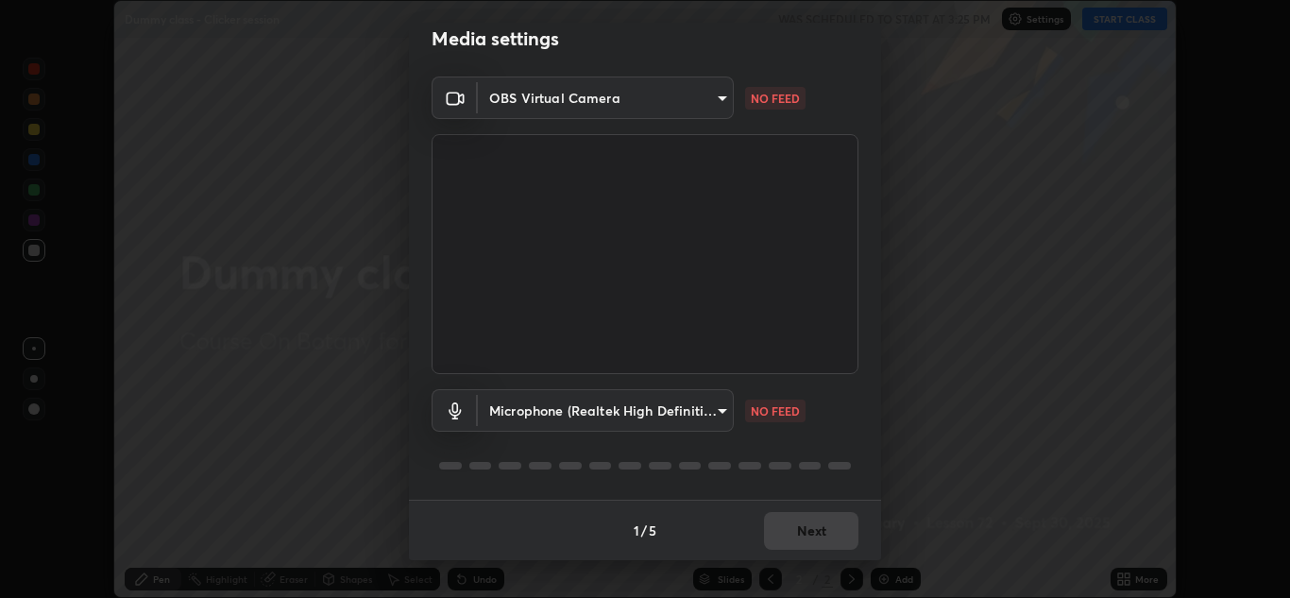
click at [703, 98] on body "Erase all Dummy class - Clicker session WAS SCHEDULED TO START AT 3:25 PM Setti…" at bounding box center [645, 299] width 1290 height 598
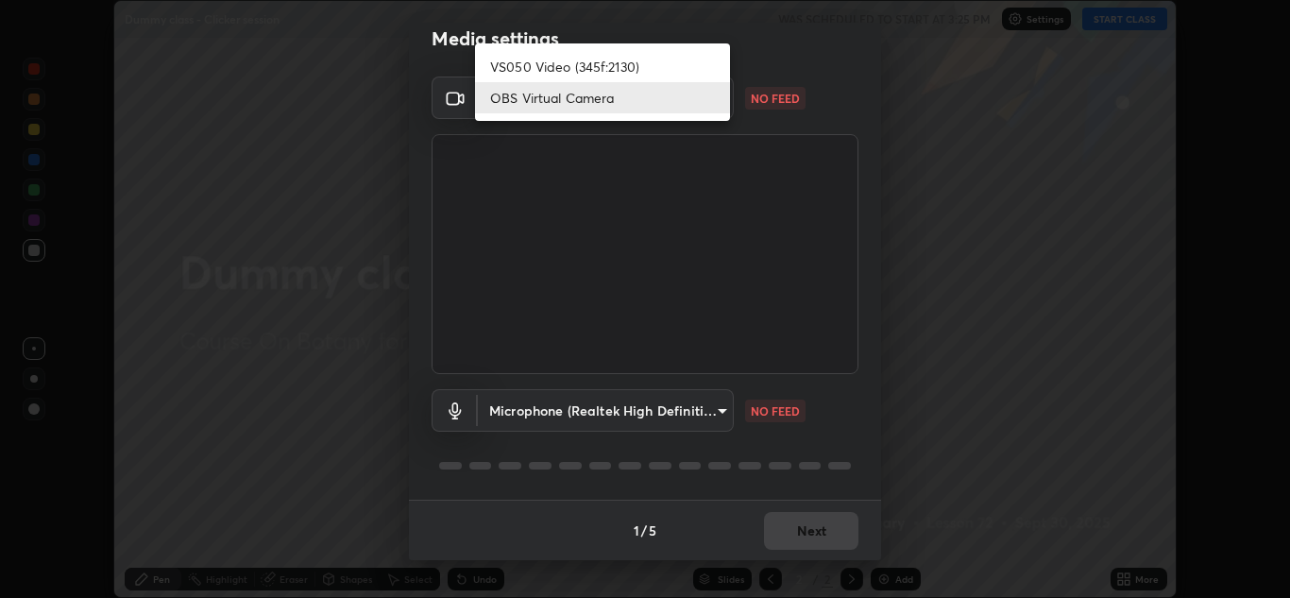
click at [667, 69] on li "VS050 Video (345f:2130)" at bounding box center [602, 66] width 255 height 31
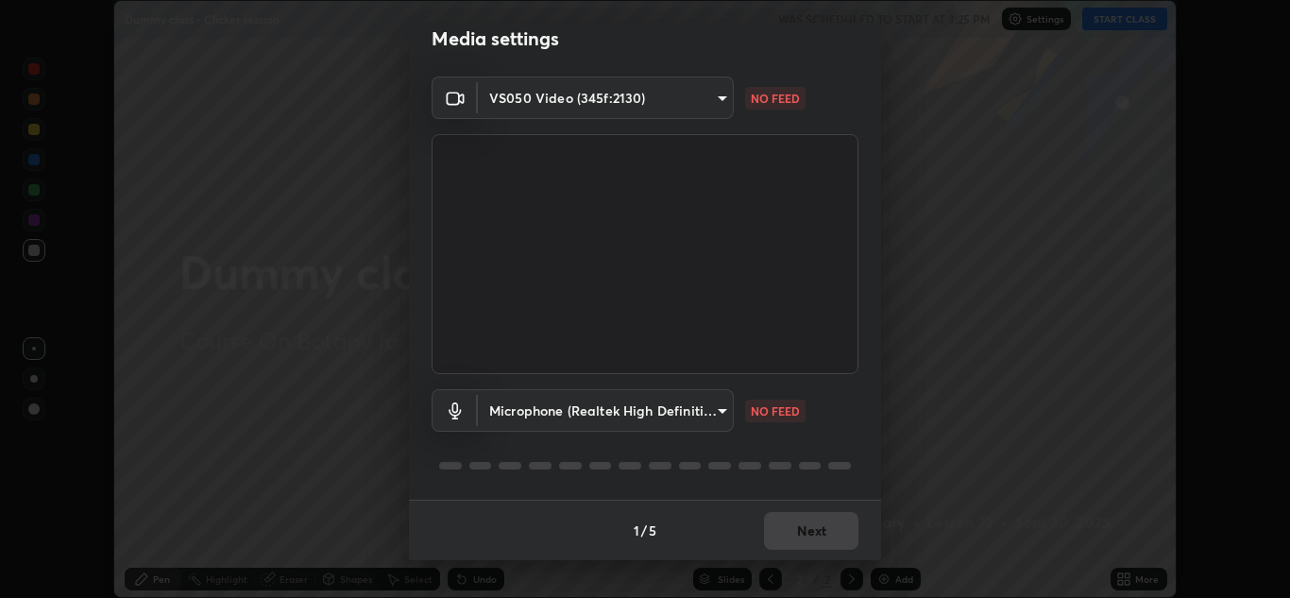
click at [712, 421] on body "Erase all Dummy class - Clicker session WAS SCHEDULED TO START AT 3:25 PM Setti…" at bounding box center [645, 299] width 1290 height 598
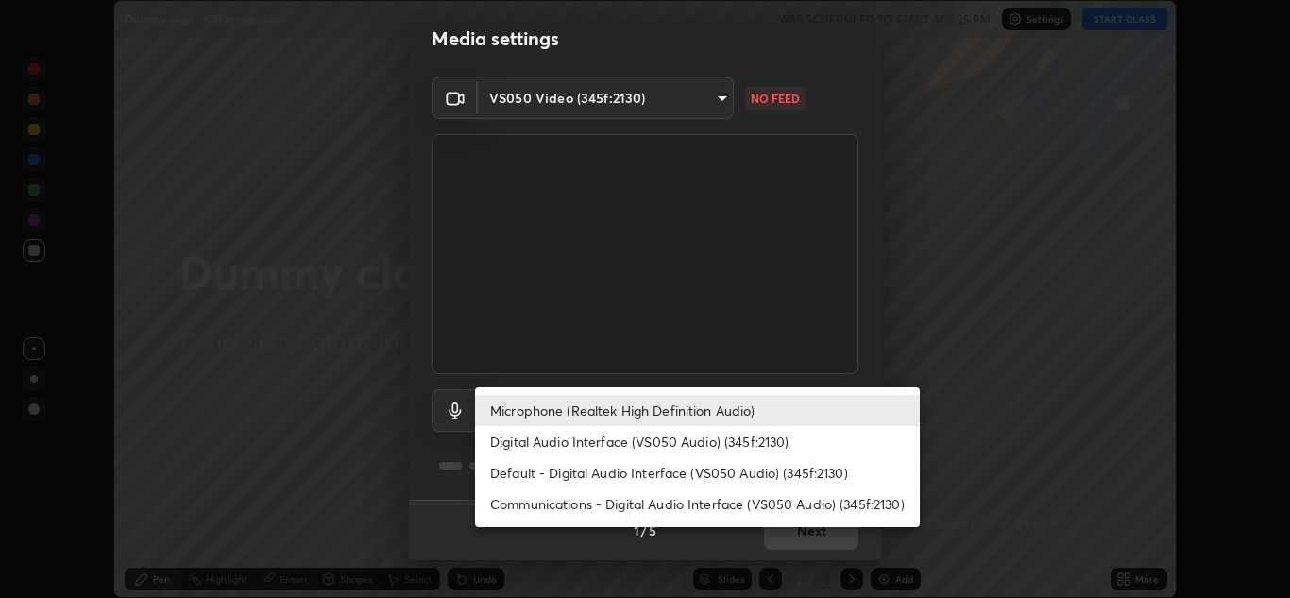
click at [691, 565] on div at bounding box center [645, 299] width 1290 height 598
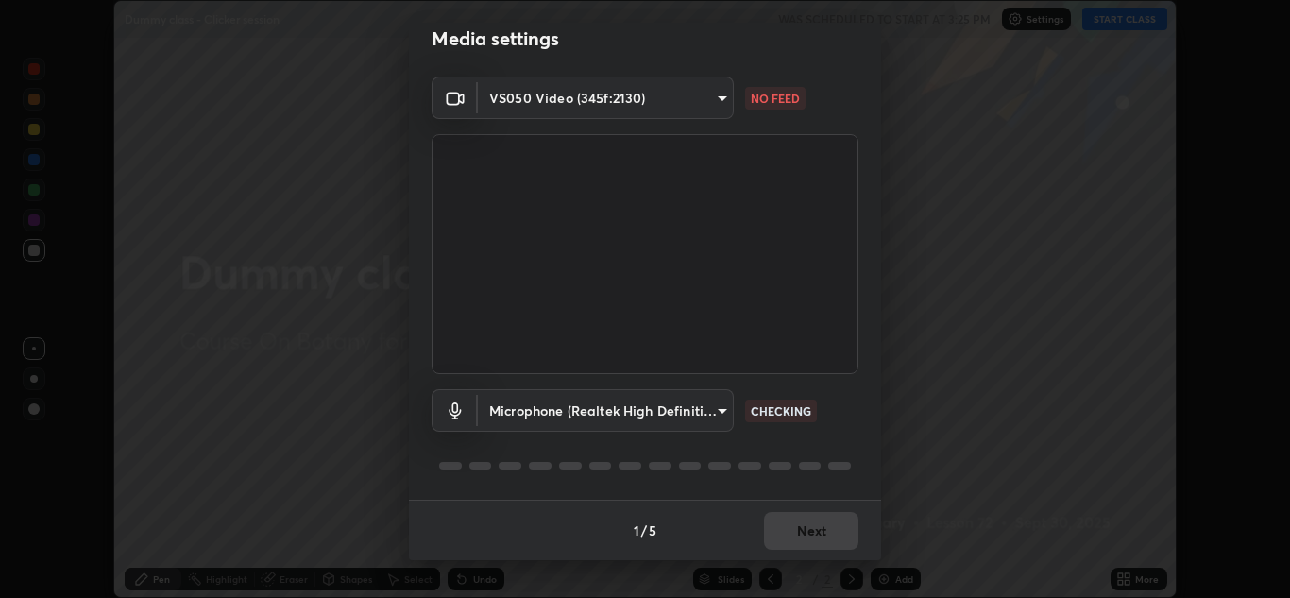
click at [707, 89] on body "Erase all Dummy class - Clicker session WAS SCHEDULED TO START AT 3:25 PM Setti…" at bounding box center [645, 299] width 1290 height 598
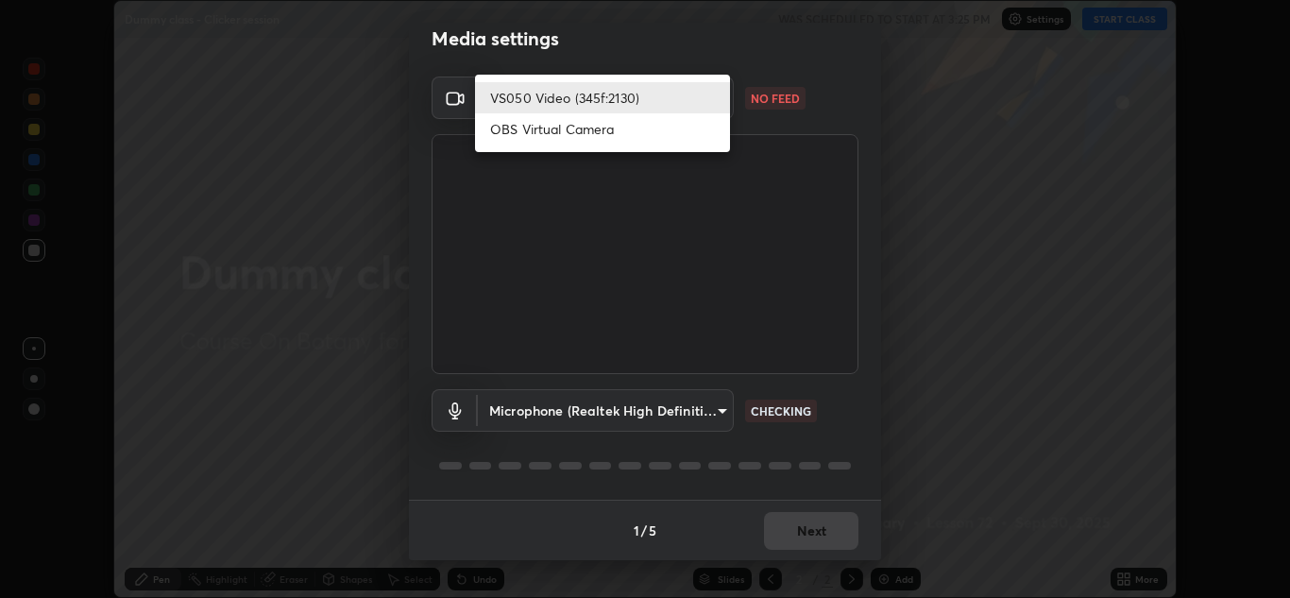
click at [624, 133] on li "OBS Virtual Camera" at bounding box center [602, 128] width 255 height 31
type input "f3ca8e1881cfec19c53f3bd8850fc7ed63bad82f90f3a3929e41f6ebb25c5935"
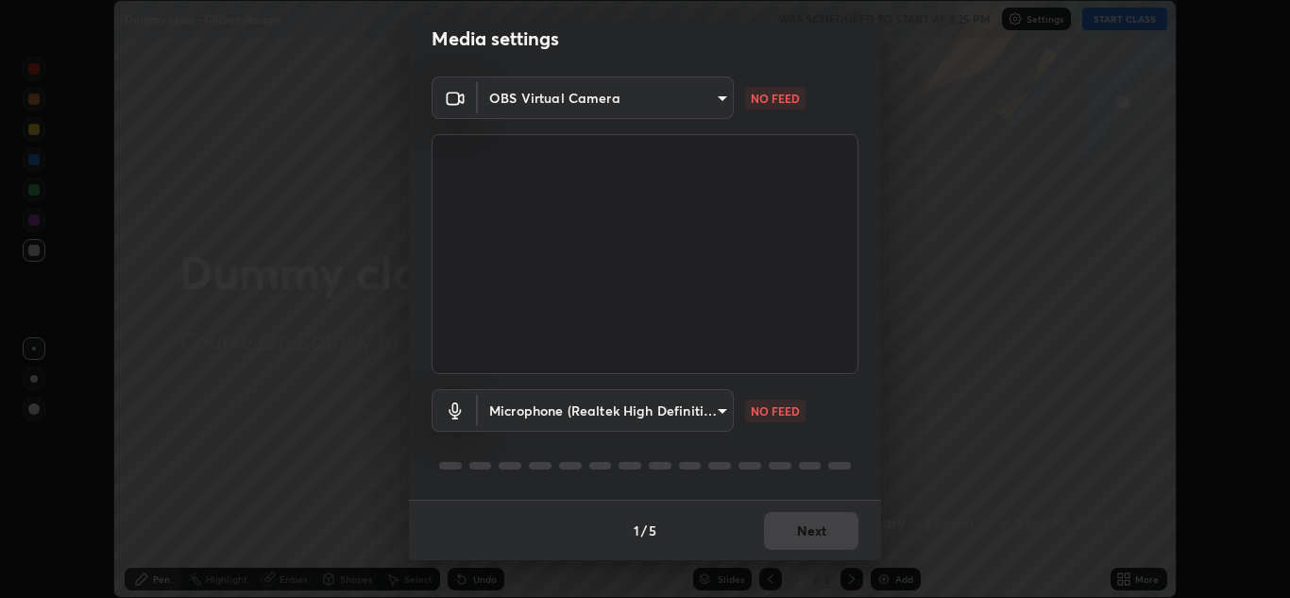
click at [699, 410] on body "Erase all Dummy class - Clicker session WAS SCHEDULED TO START AT 3:25 PM Setti…" at bounding box center [645, 299] width 1290 height 598
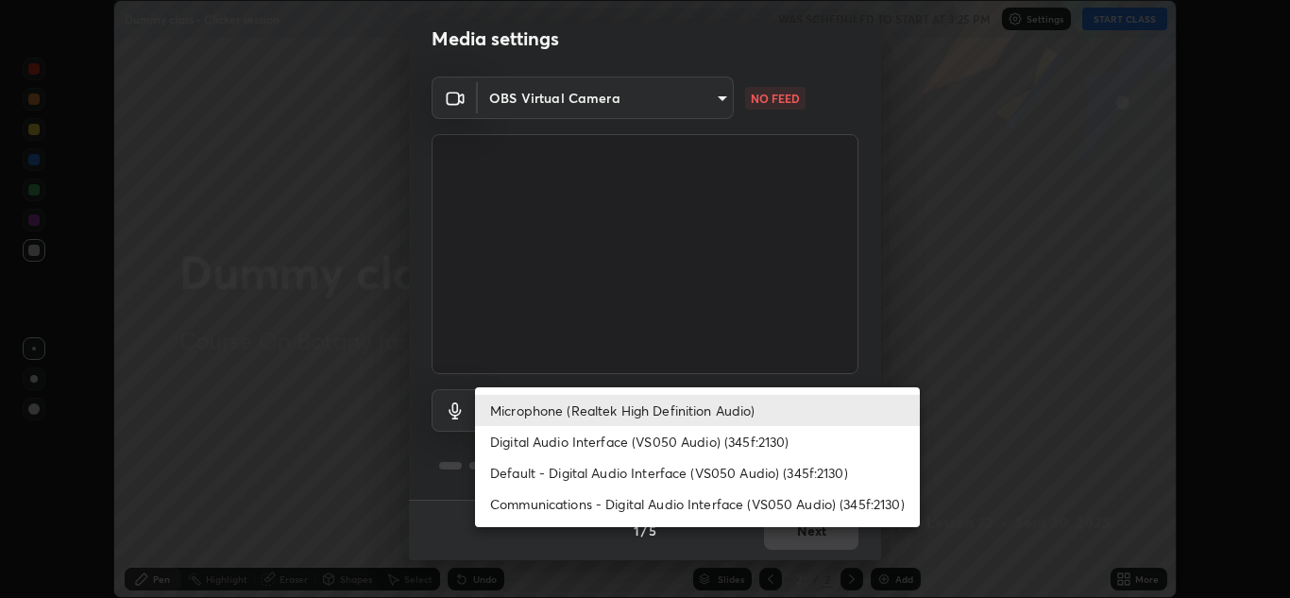
click at [651, 410] on li "Microphone (Realtek High Definition Audio)" at bounding box center [697, 410] width 445 height 31
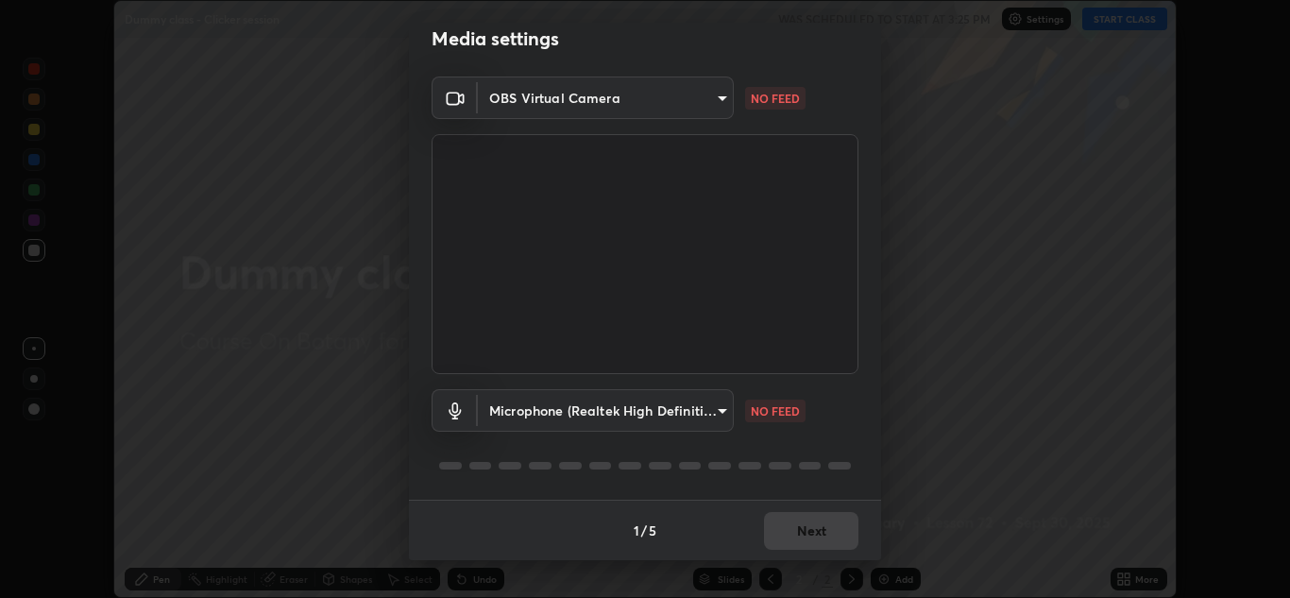
click at [715, 101] on body "Erase all Dummy class - Clicker session WAS SCHEDULED TO START AT 3:25 PM Setti…" at bounding box center [645, 299] width 1290 height 598
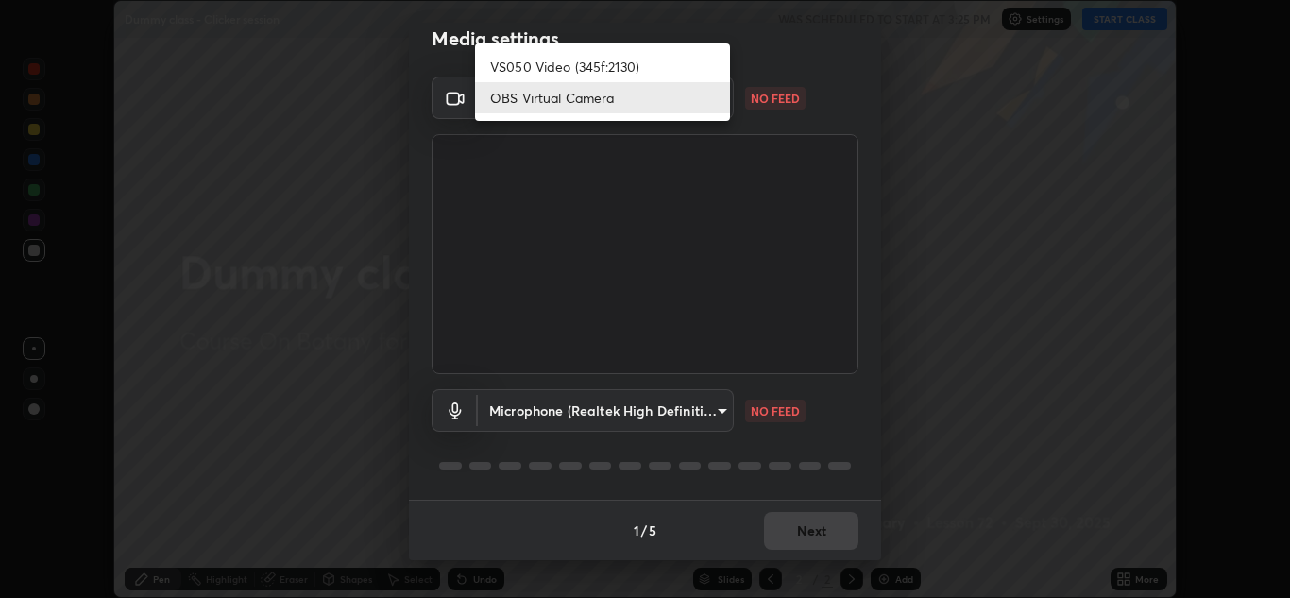
click at [696, 106] on li "OBS Virtual Camera" at bounding box center [602, 97] width 255 height 31
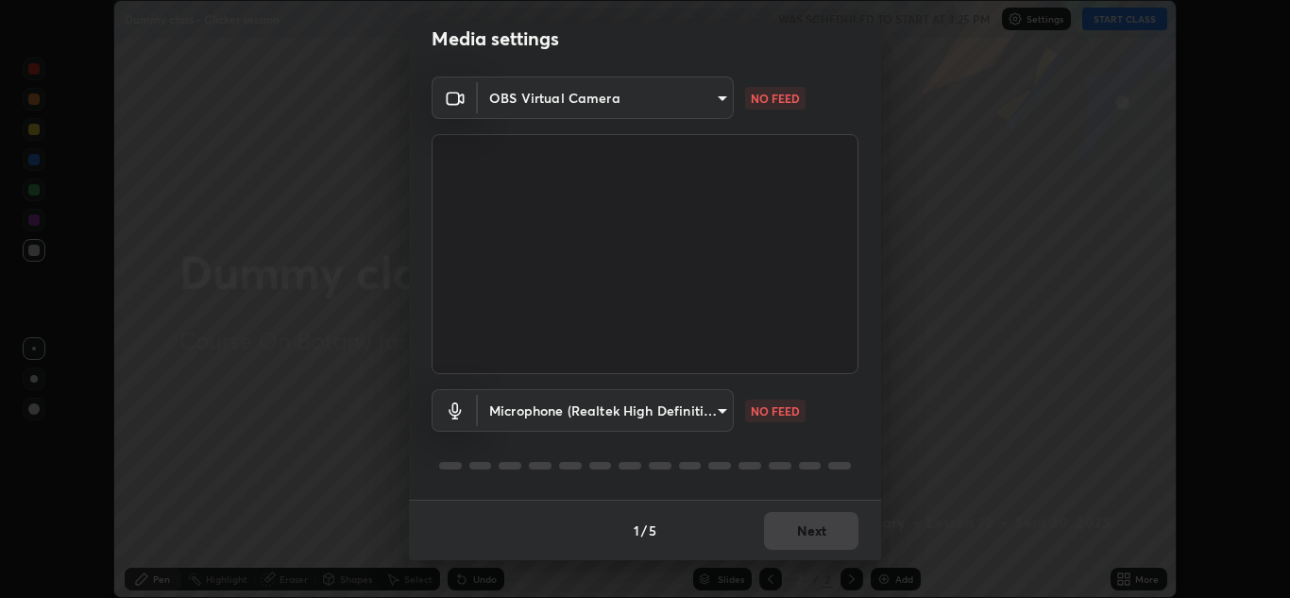
click at [673, 411] on body "Erase all Dummy class - Clicker session WAS SCHEDULED TO START AT 3:25 PM Setti…" at bounding box center [645, 299] width 1290 height 598
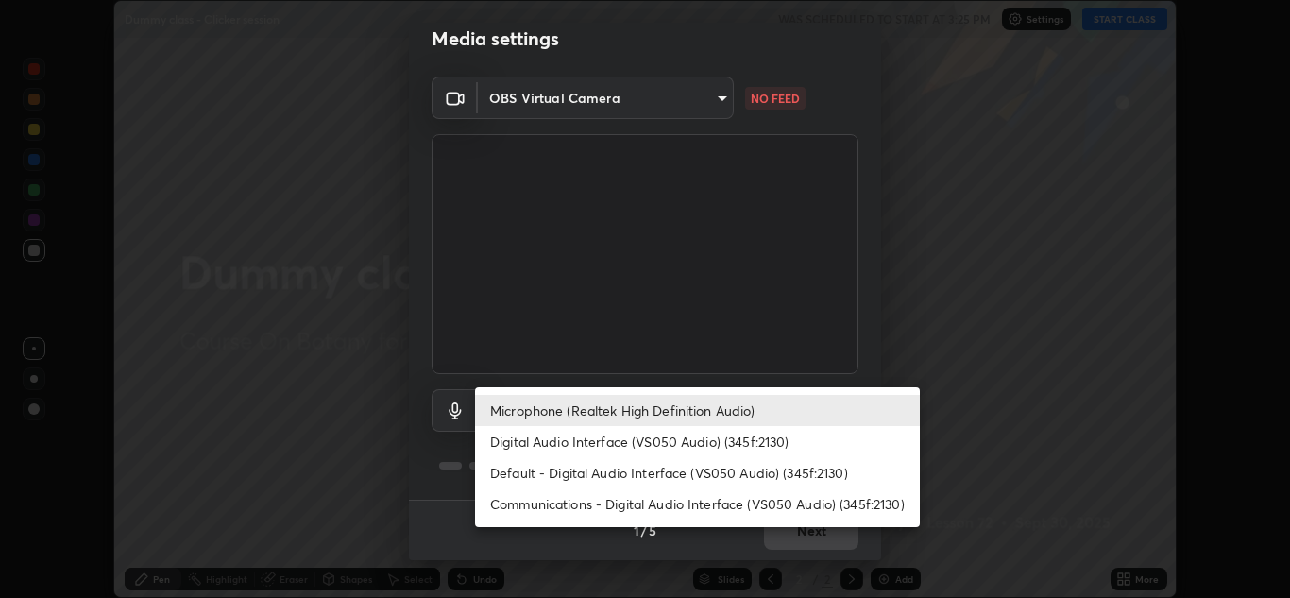
click at [596, 446] on li "Digital Audio Interface (VS050 Audio) (345f:2130)" at bounding box center [697, 441] width 445 height 31
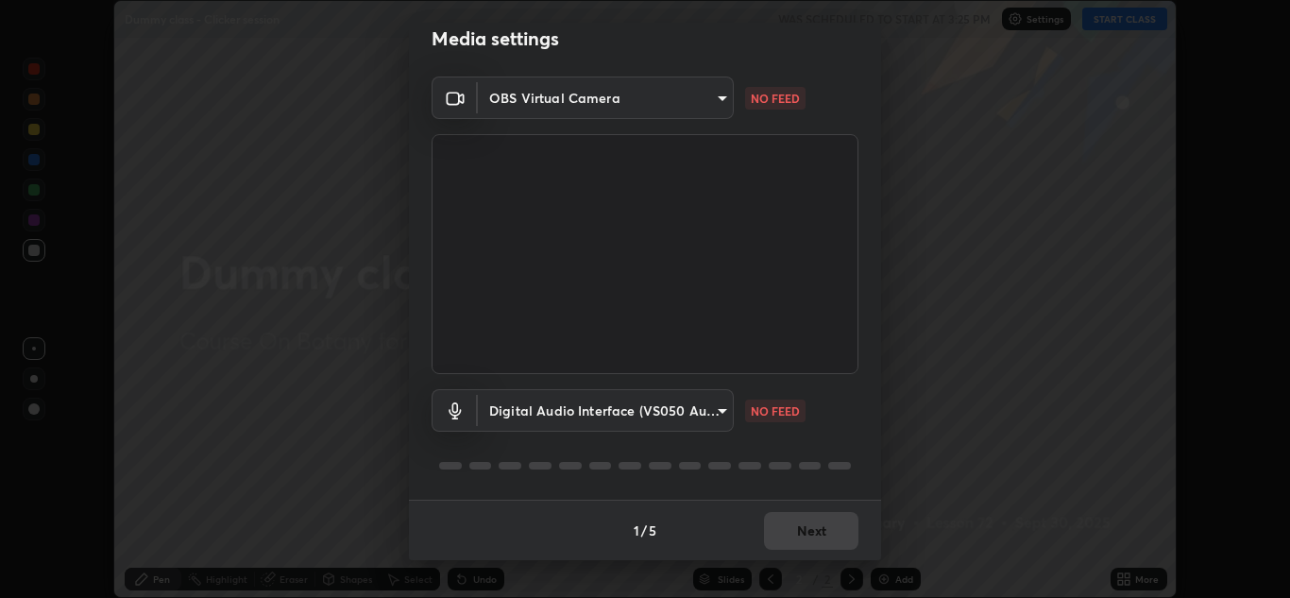
click at [504, 106] on body "Erase all Dummy class - Clicker session WAS SCHEDULED TO START AT 3:25 PM Setti…" at bounding box center [645, 299] width 1290 height 598
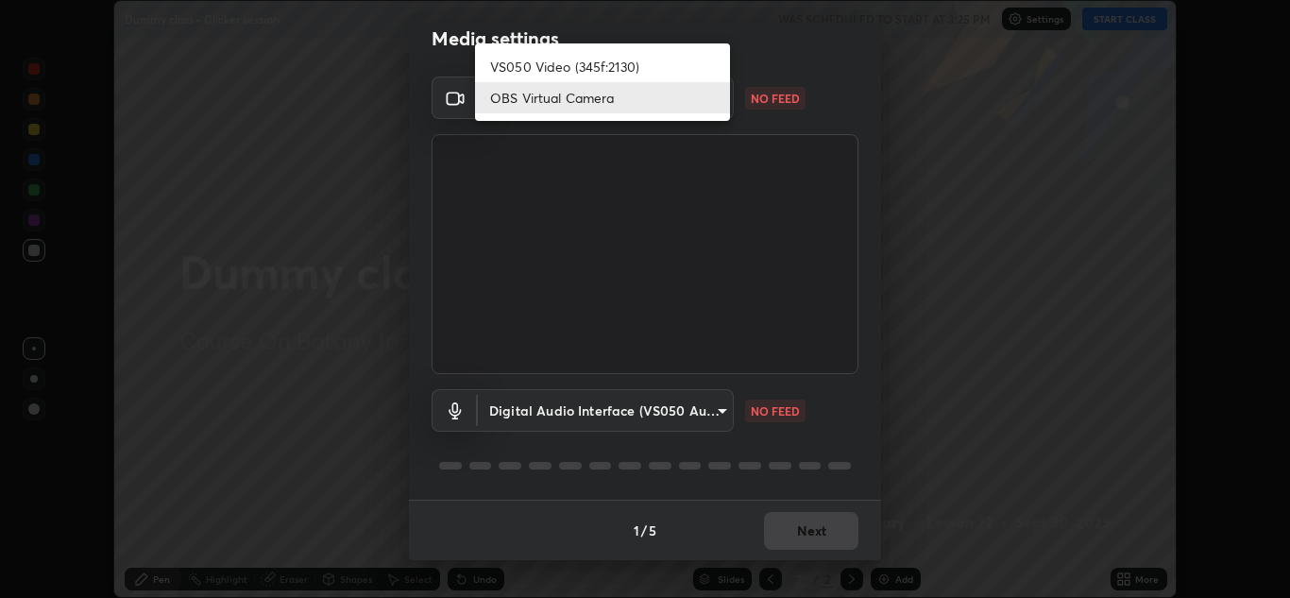
click at [531, 402] on div at bounding box center [645, 299] width 1290 height 598
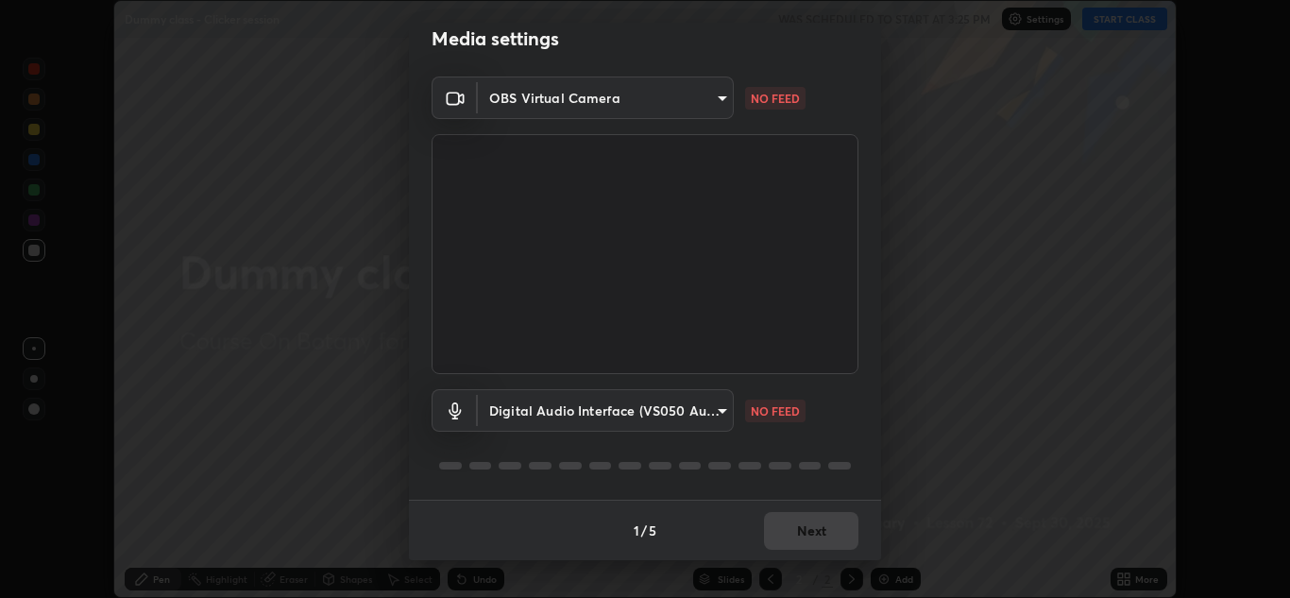
click at [524, 416] on body "Erase all Dummy class - Clicker session WAS SCHEDULED TO START AT 3:25 PM Setti…" at bounding box center [645, 299] width 1290 height 598
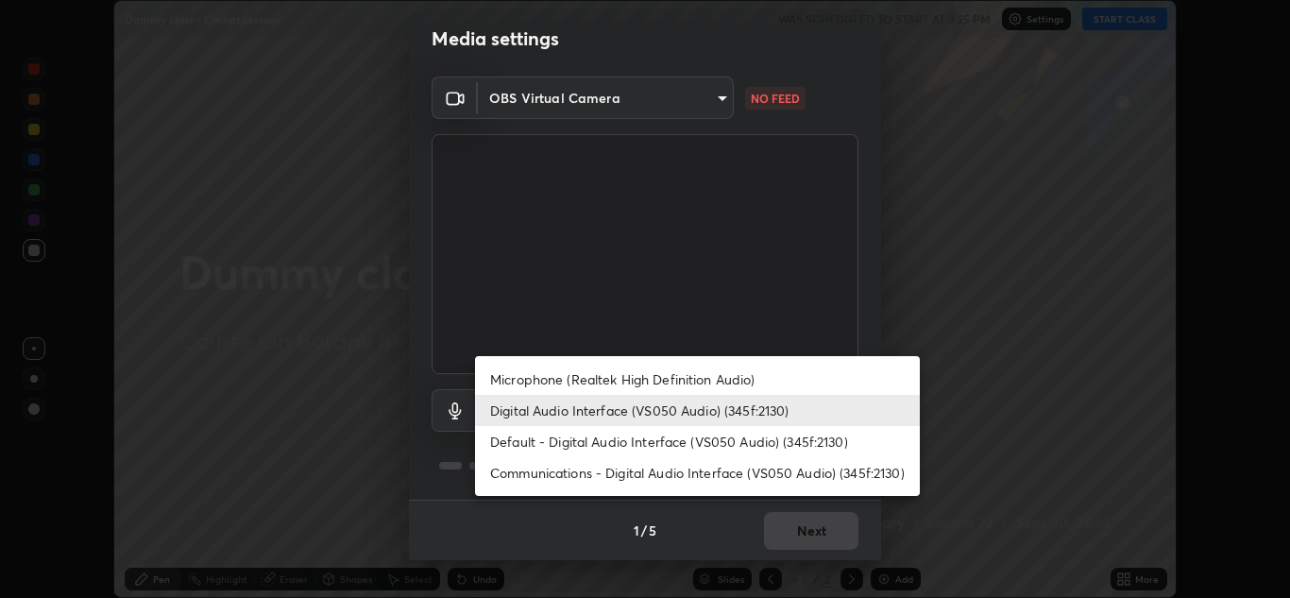
click at [621, 444] on li "Default - Digital Audio Interface (VS050 Audio) (345f:2130)" at bounding box center [697, 441] width 445 height 31
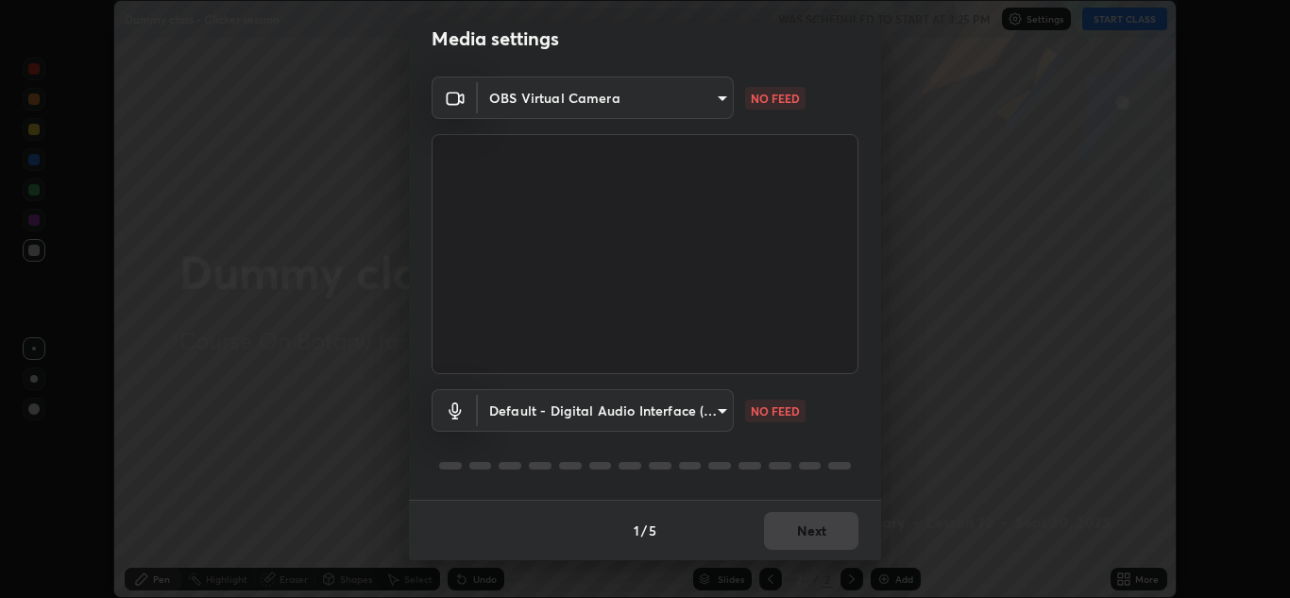
click at [540, 408] on body "Erase all Dummy class - Clicker session WAS SCHEDULED TO START AT 3:25 PM Setti…" at bounding box center [645, 299] width 1290 height 598
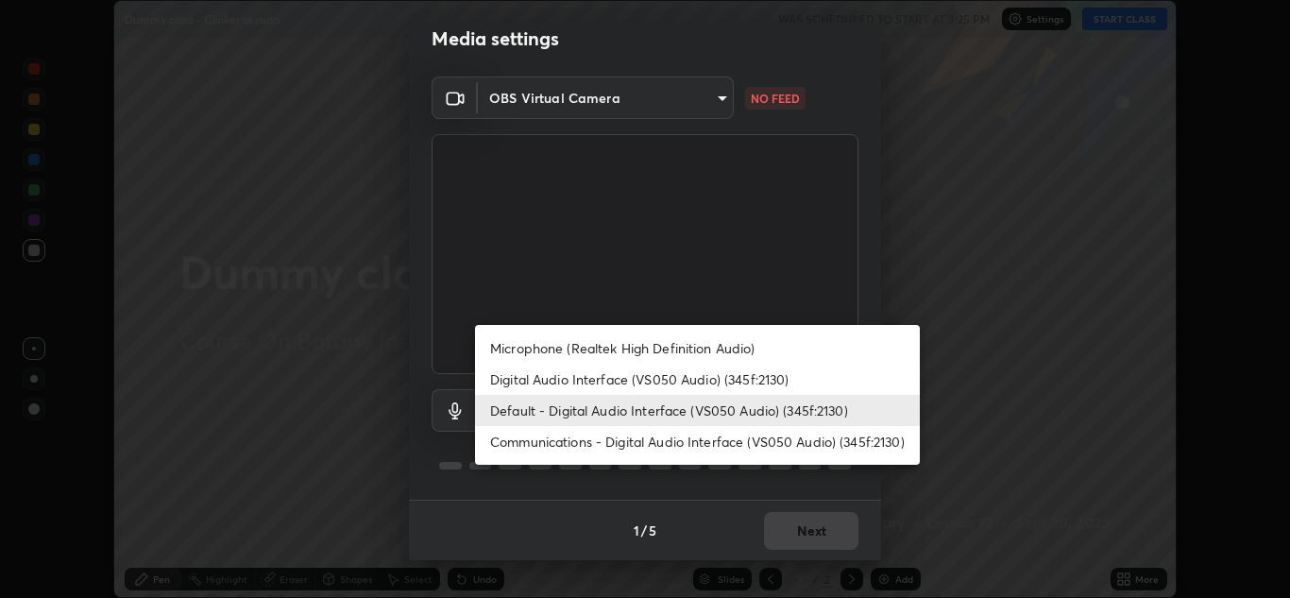
click at [565, 448] on li "Communications - Digital Audio Interface (VS050 Audio) (345f:2130)" at bounding box center [697, 441] width 445 height 31
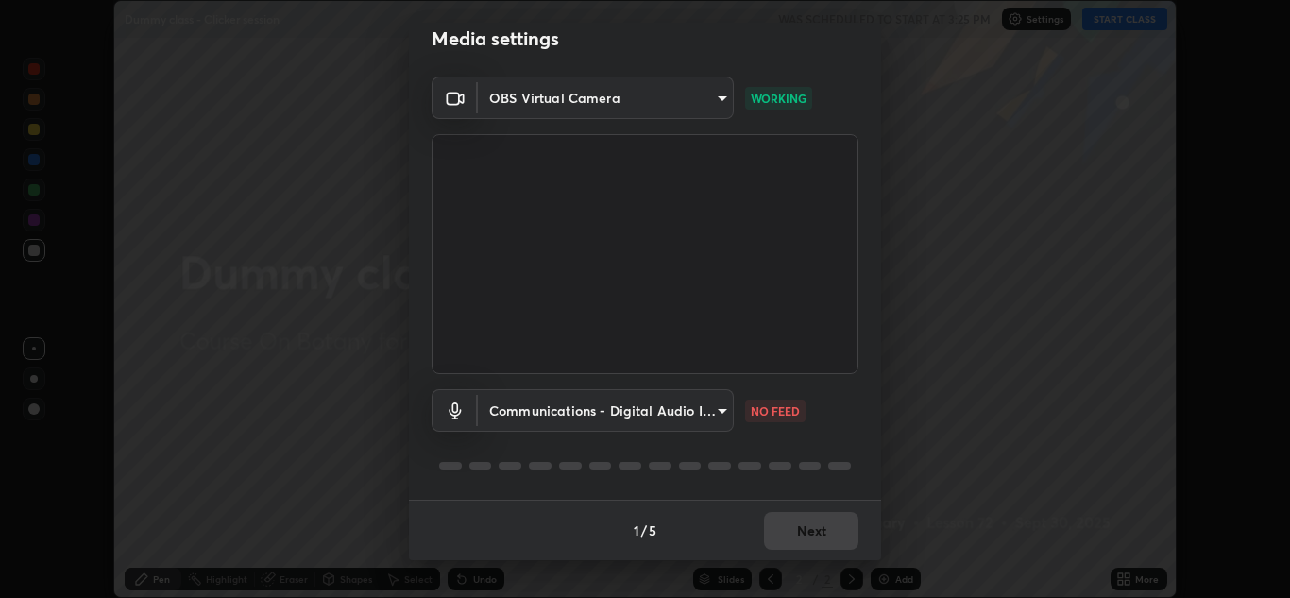
click at [576, 415] on body "Erase all Dummy class - Clicker session WAS SCHEDULED TO START AT 3:25 PM Setti…" at bounding box center [645, 299] width 1290 height 598
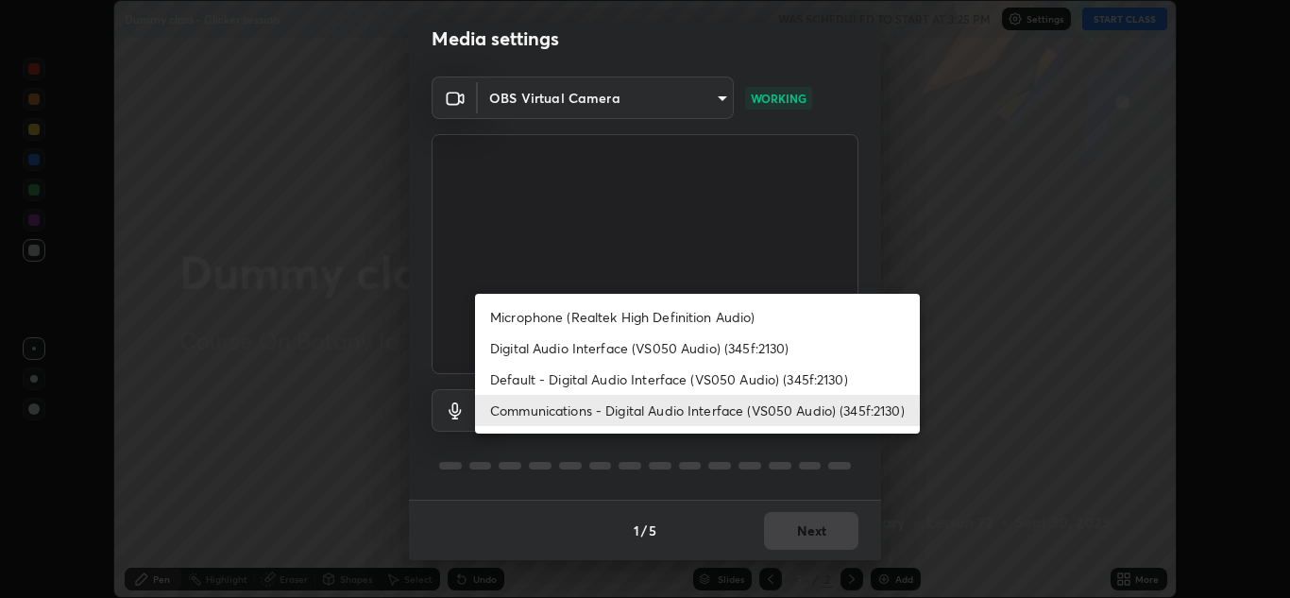
click at [572, 390] on li "Default - Digital Audio Interface (VS050 Audio) (345f:2130)" at bounding box center [697, 379] width 445 height 31
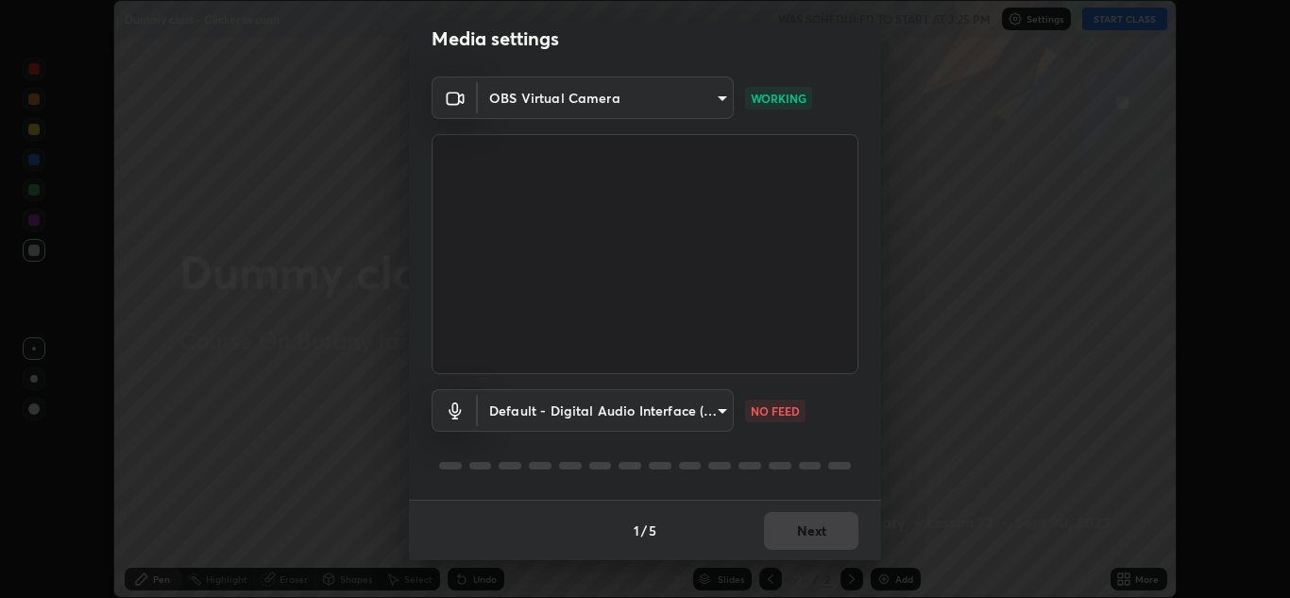
click at [658, 422] on body "Erase all Dummy class - Clicker session WAS SCHEDULED TO START AT 3:25 PM Setti…" at bounding box center [645, 299] width 1290 height 598
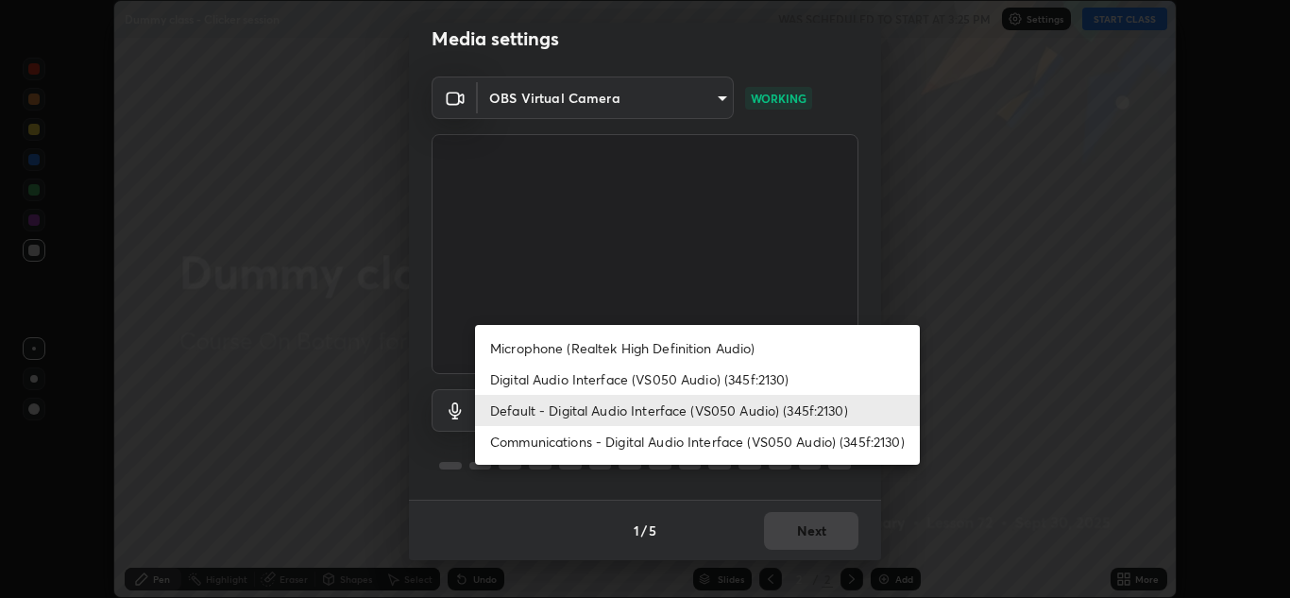
click at [603, 383] on li "Digital Audio Interface (VS050 Audio) (345f:2130)" at bounding box center [697, 379] width 445 height 31
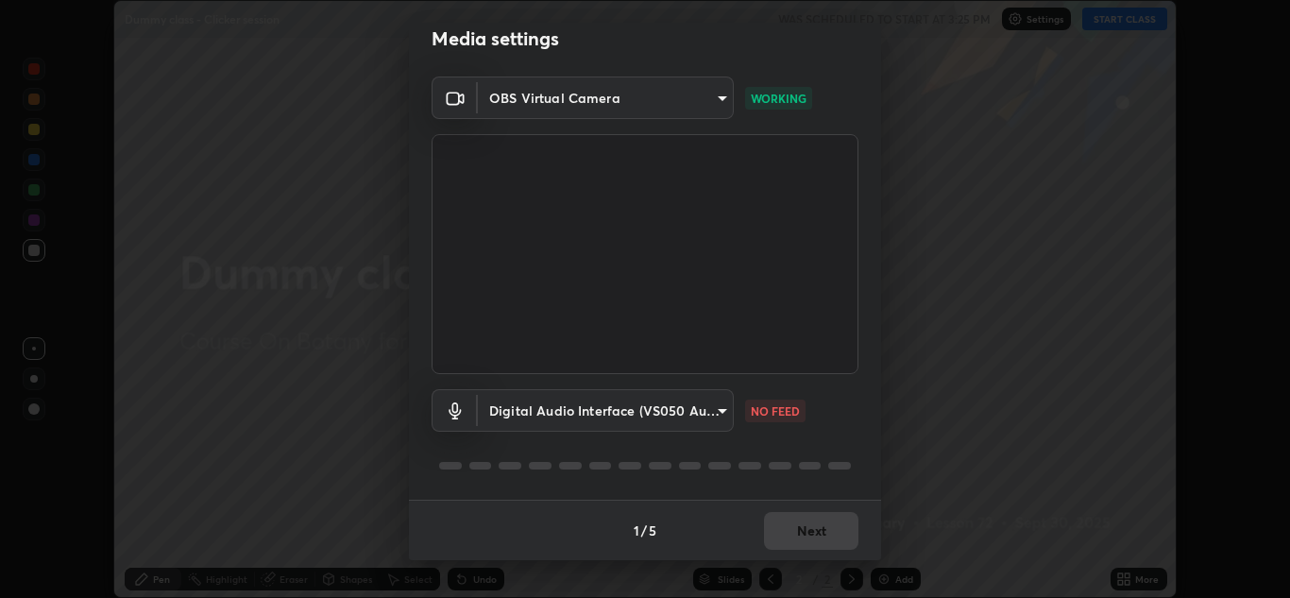
click at [552, 407] on body "Erase all Dummy class - Clicker session WAS SCHEDULED TO START AT 3:25 PM Setti…" at bounding box center [645, 299] width 1290 height 598
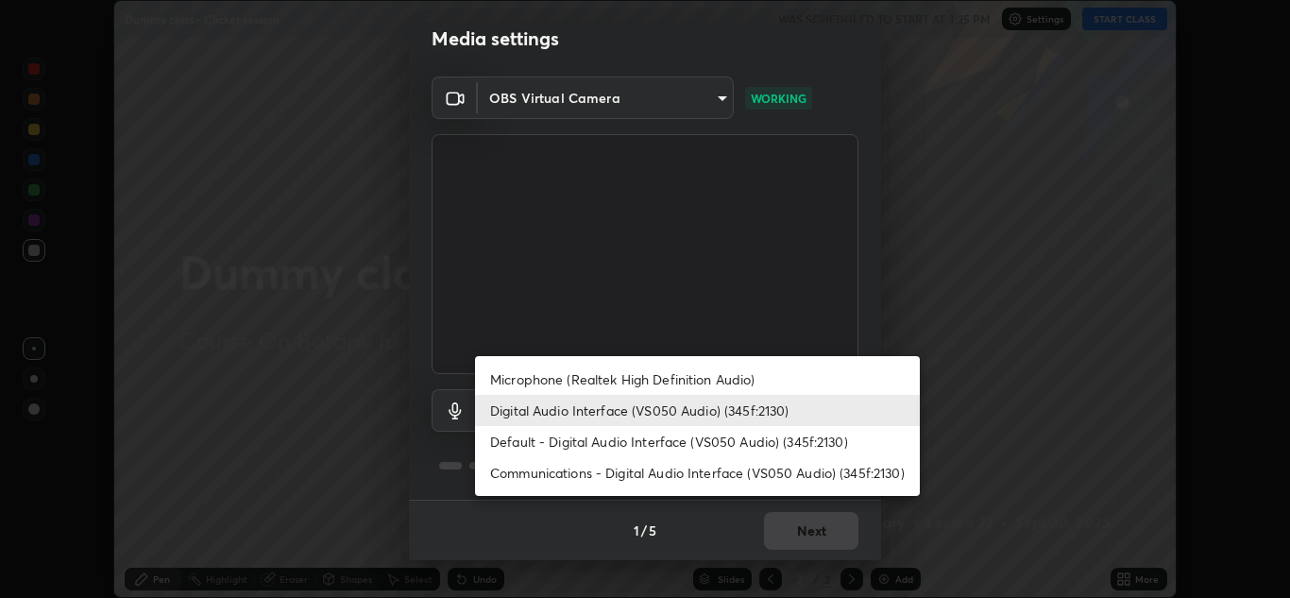
click at [538, 380] on li "Microphone (Realtek High Definition Audio)" at bounding box center [697, 379] width 445 height 31
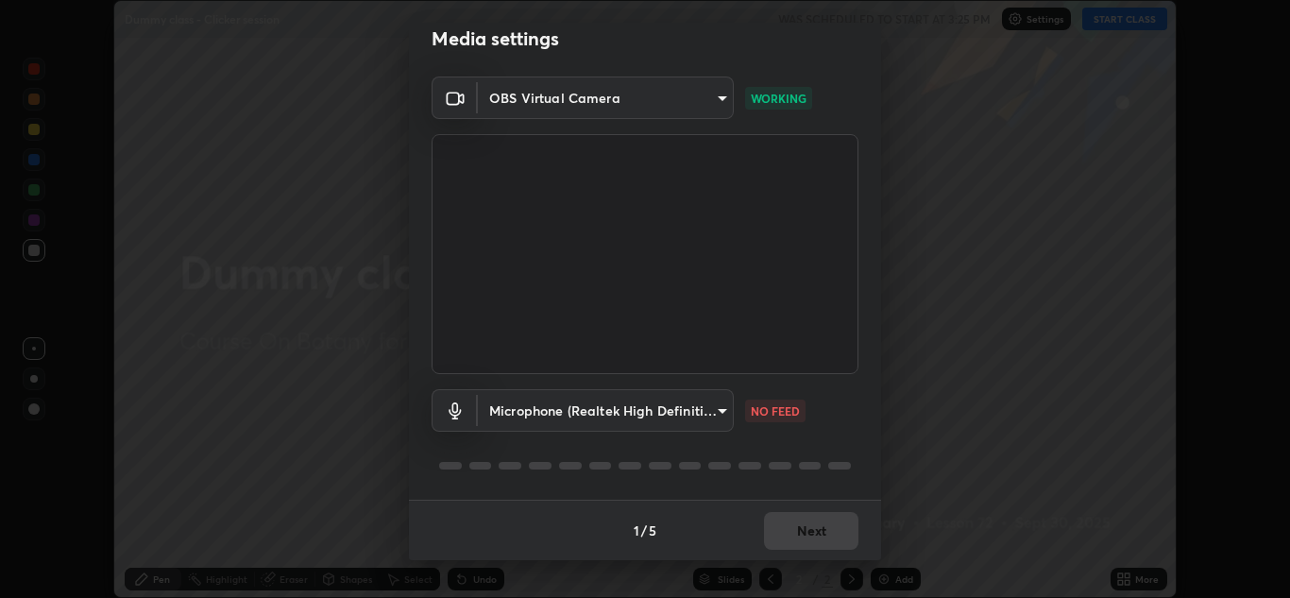
click at [606, 413] on body "Erase all Dummy class - Clicker session WAS SCHEDULED TO START AT 3:25 PM Setti…" at bounding box center [645, 299] width 1290 height 598
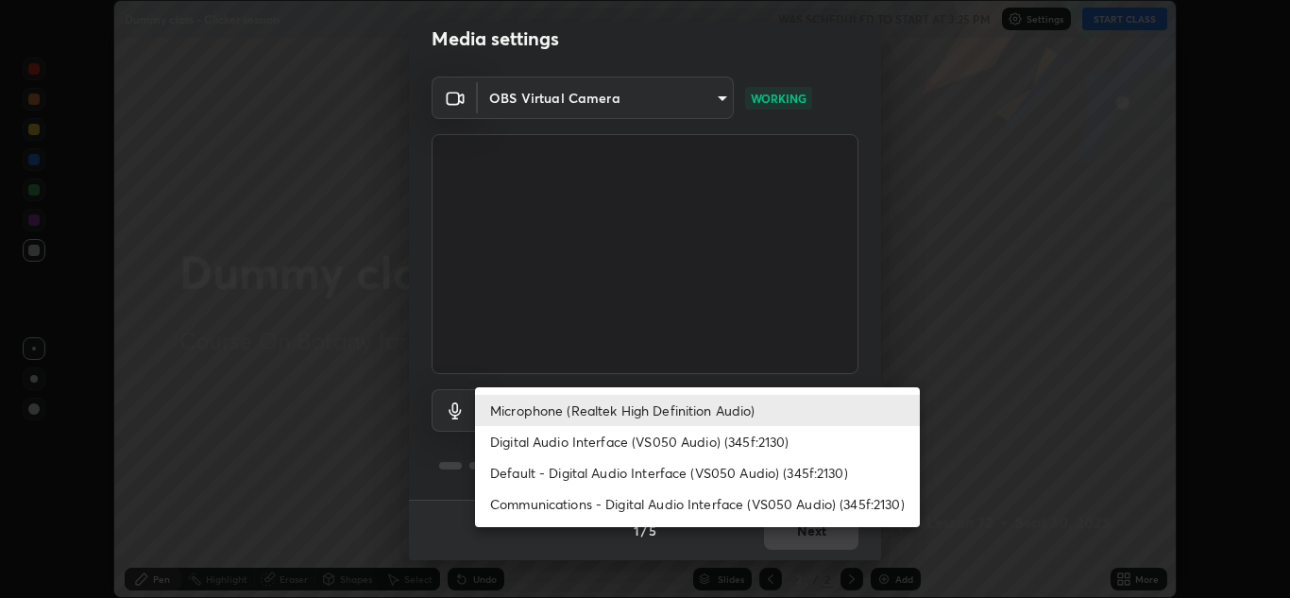
click at [596, 503] on li "Communications - Digital Audio Interface (VS050 Audio) (345f:2130)" at bounding box center [697, 503] width 445 height 31
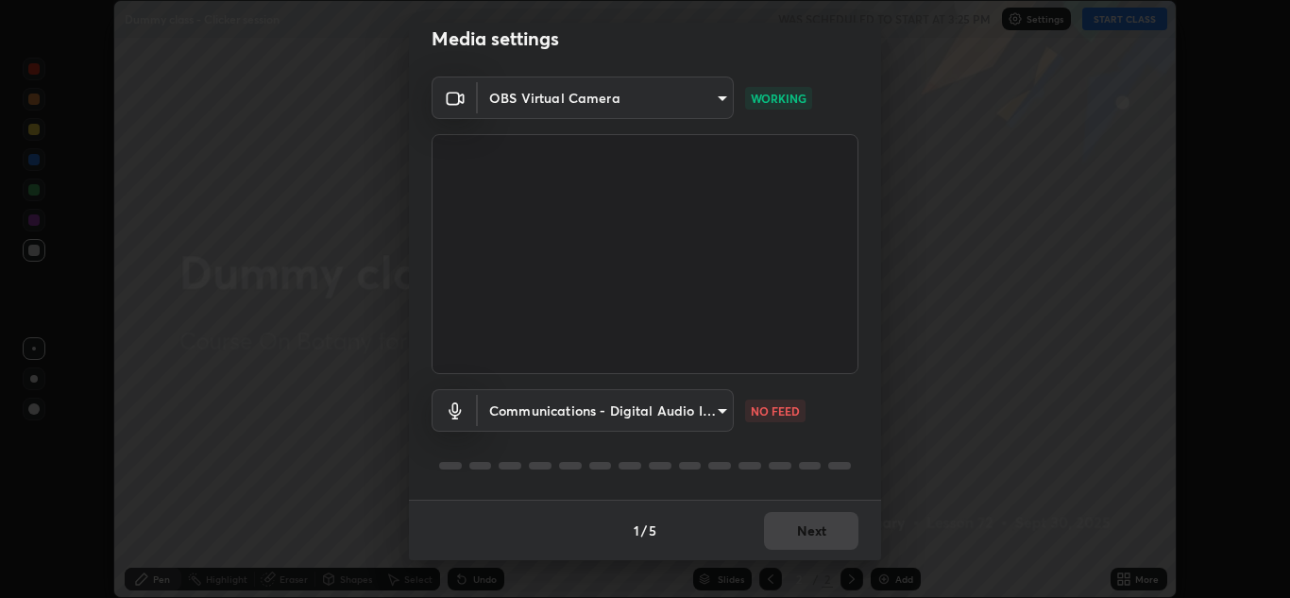
click at [708, 410] on body "Erase all Dummy class - Clicker session WAS SCHEDULED TO START AT 3:25 PM Setti…" at bounding box center [645, 299] width 1290 height 598
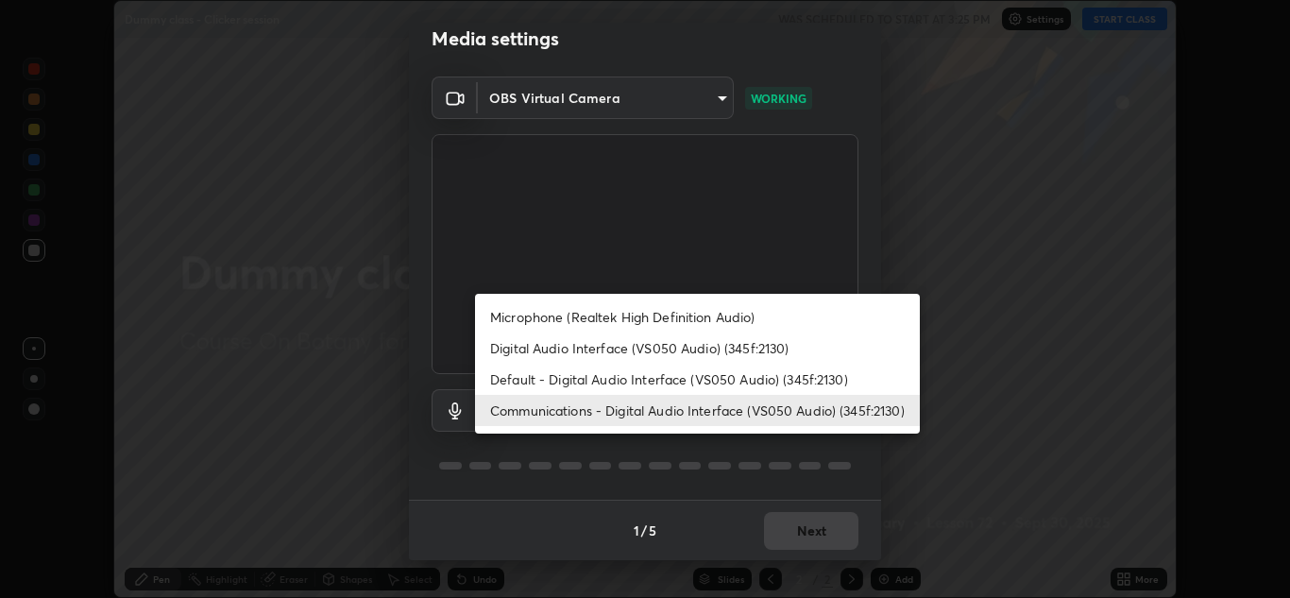
click at [551, 383] on li "Default - Digital Audio Interface (VS050 Audio) (345f:2130)" at bounding box center [697, 379] width 445 height 31
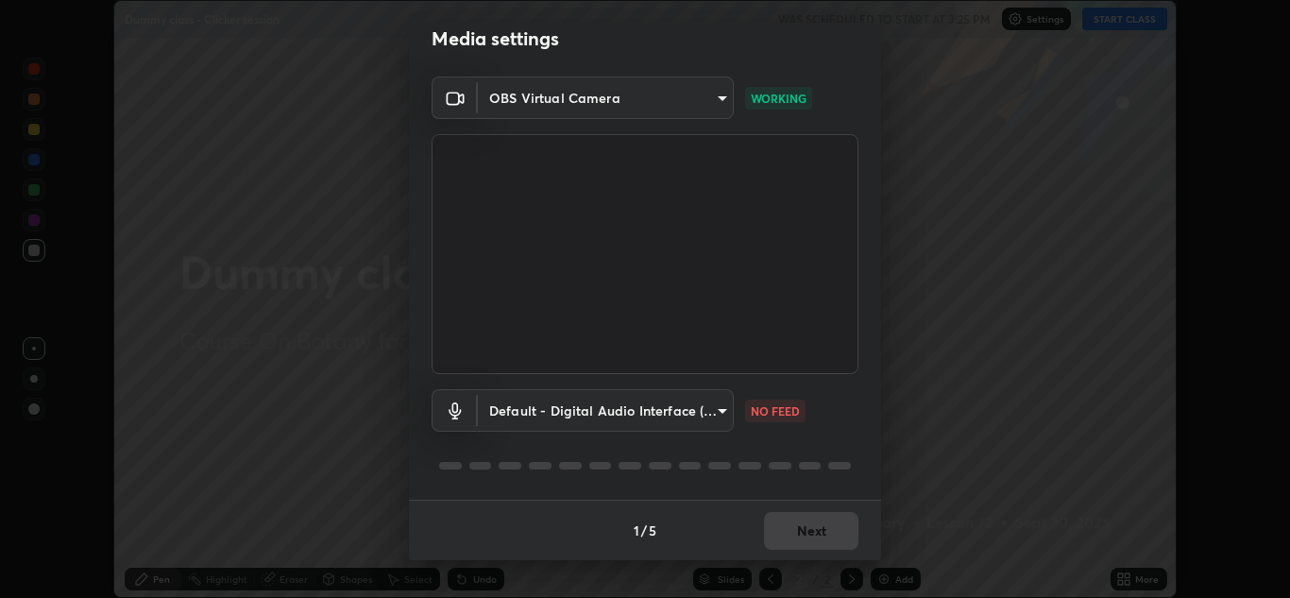
click at [718, 407] on body "Erase all Dummy class - Clicker session WAS SCHEDULED TO START AT 3:25 PM Setti…" at bounding box center [645, 299] width 1290 height 598
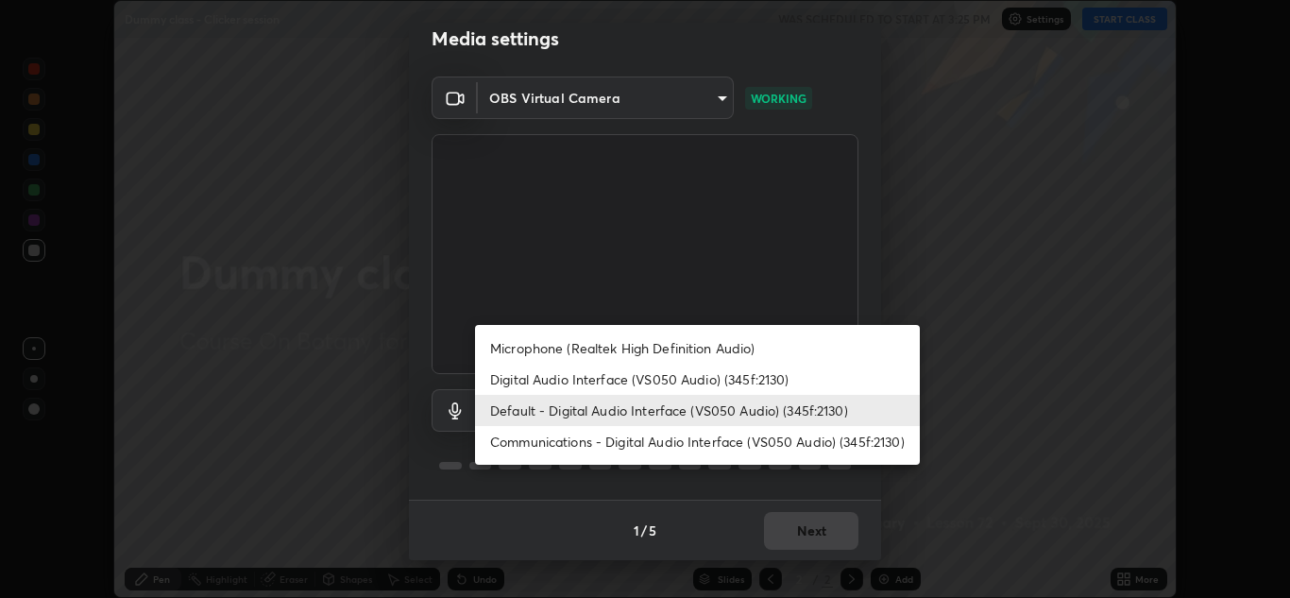
click at [647, 376] on li "Digital Audio Interface (VS050 Audio) (345f:2130)" at bounding box center [697, 379] width 445 height 31
type input "d406ba42a3c15c3c1ebe9dcdbb365d38c7bb9d6d94b6cbb365ae68b20999084d"
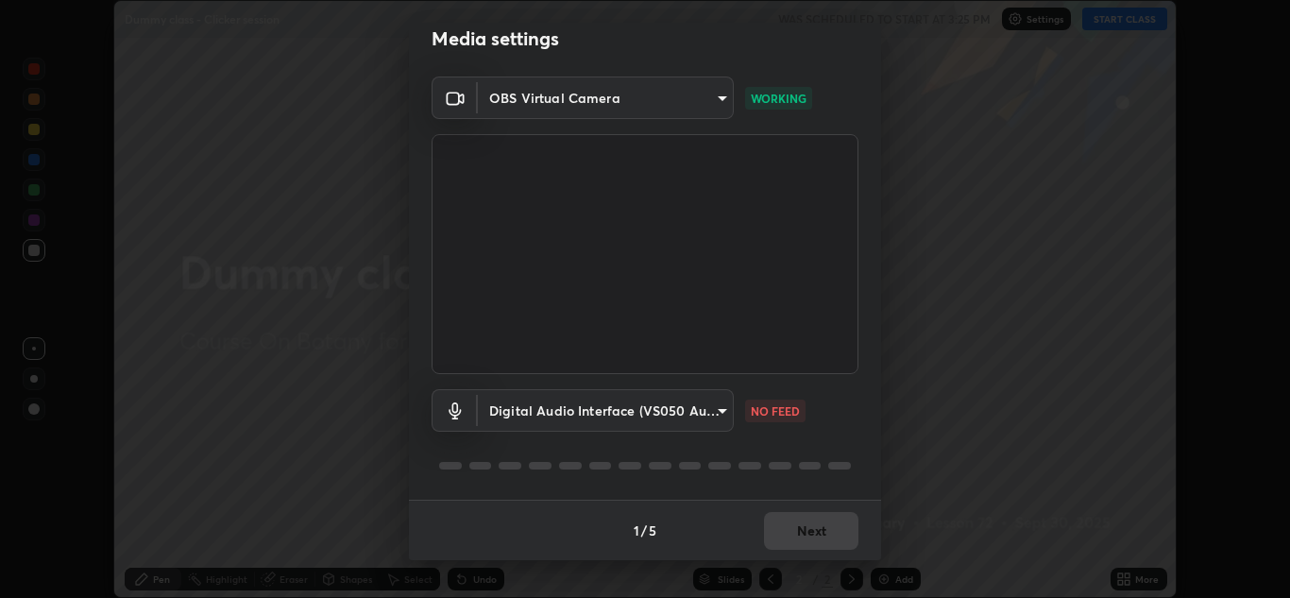
click at [707, 411] on body "Erase all Dummy class - Clicker session WAS SCHEDULED TO START AT 3:25 PM Setti…" at bounding box center [645, 299] width 1290 height 598
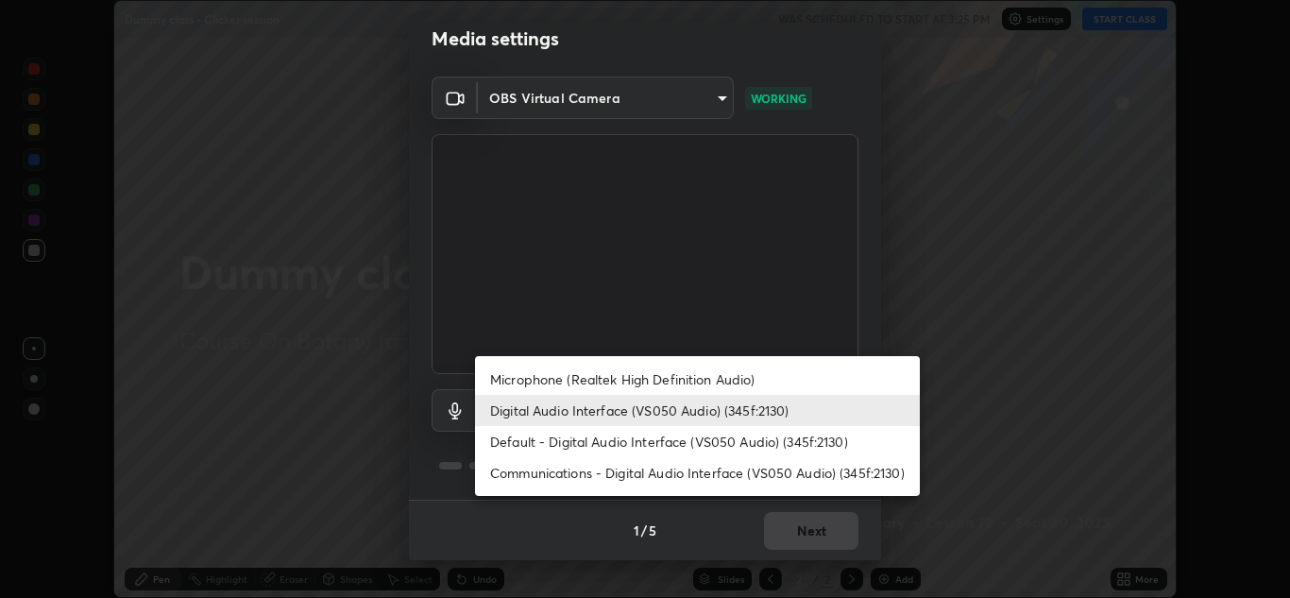
click at [1032, 428] on div at bounding box center [645, 299] width 1290 height 598
